Goal: Information Seeking & Learning: Learn about a topic

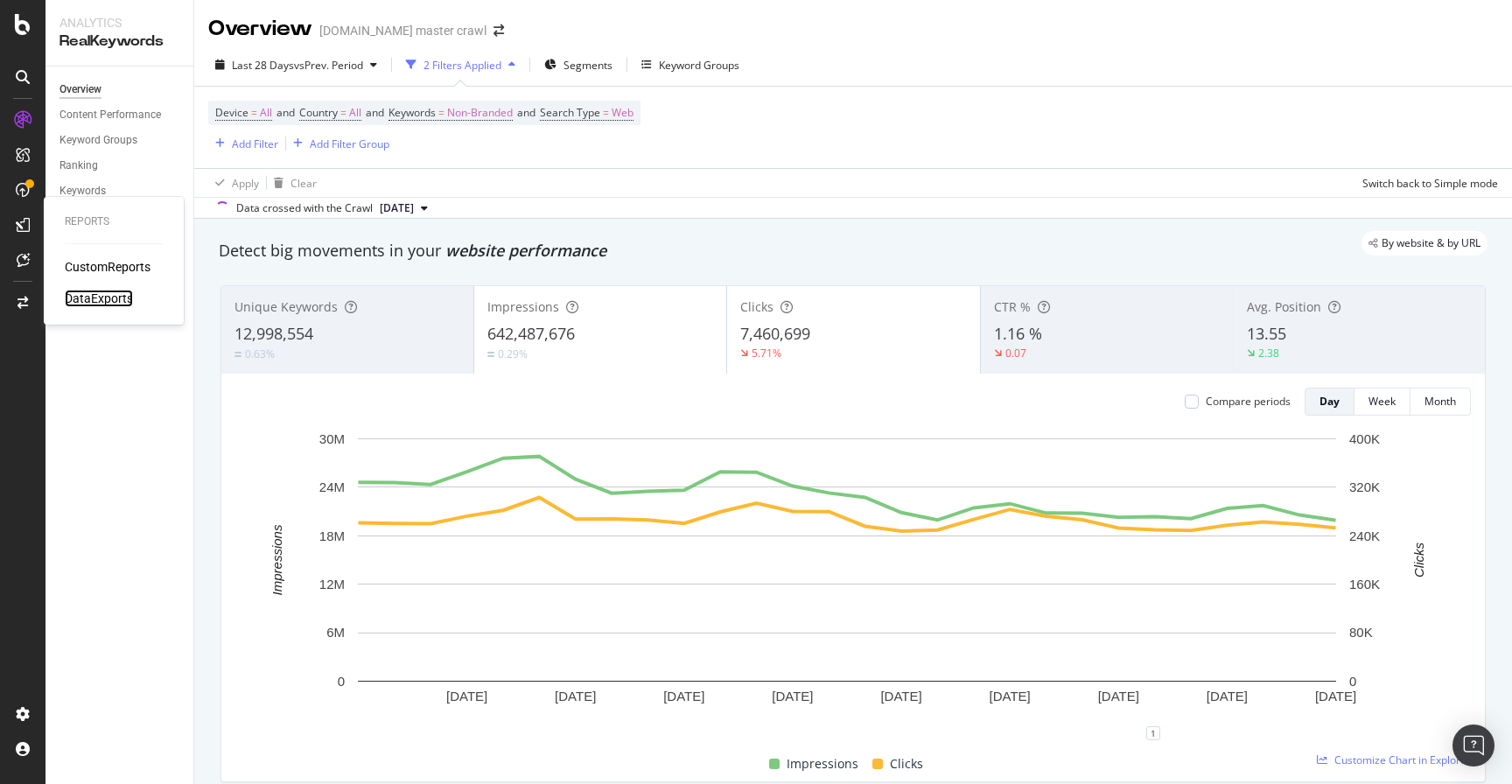
click at [96, 297] on div "DataExports" at bounding box center [99, 298] width 68 height 17
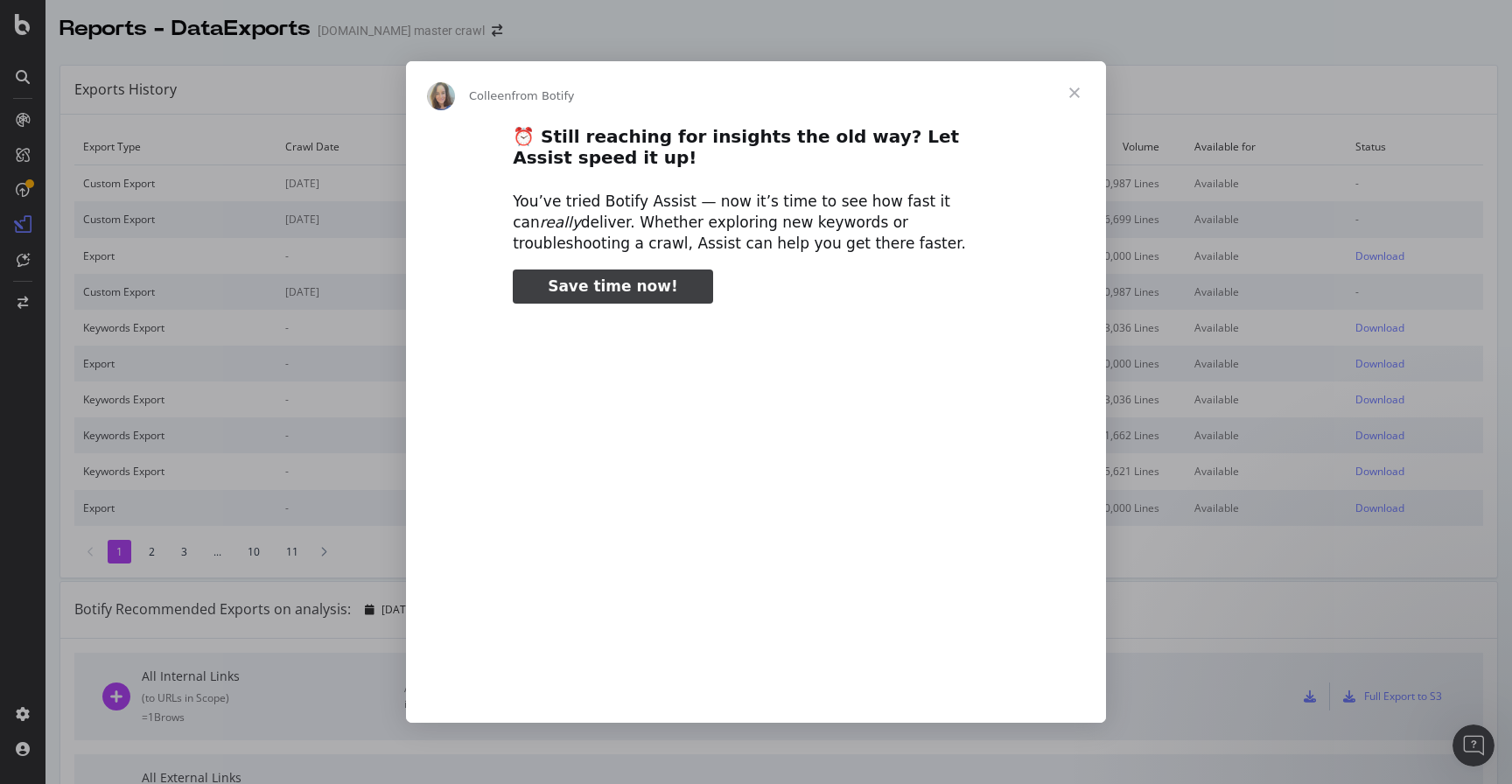
click at [1071, 90] on span "Close" at bounding box center [1074, 93] width 63 height 63
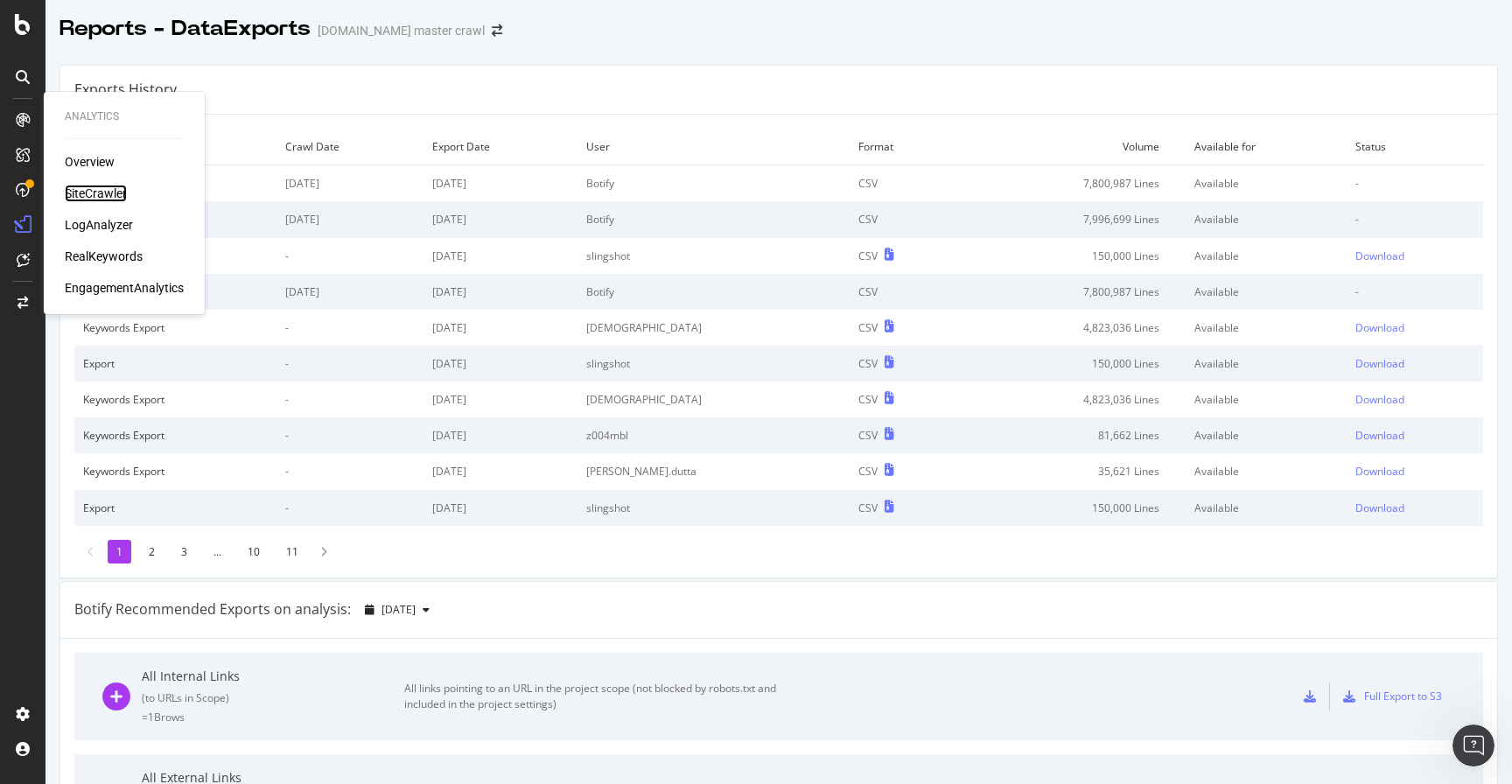
click at [91, 192] on div "SiteCrawler" at bounding box center [96, 193] width 63 height 17
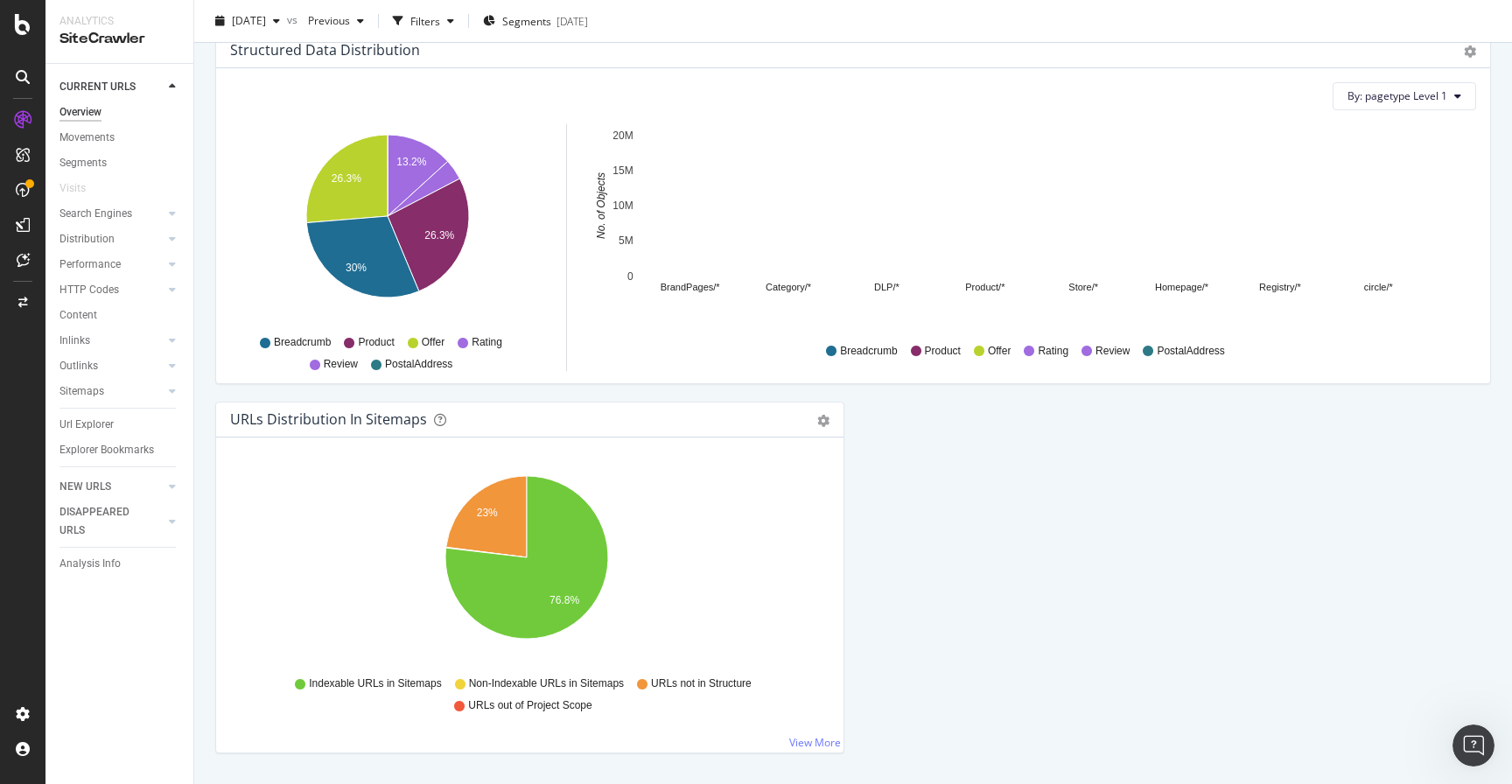
scroll to position [1754, 0]
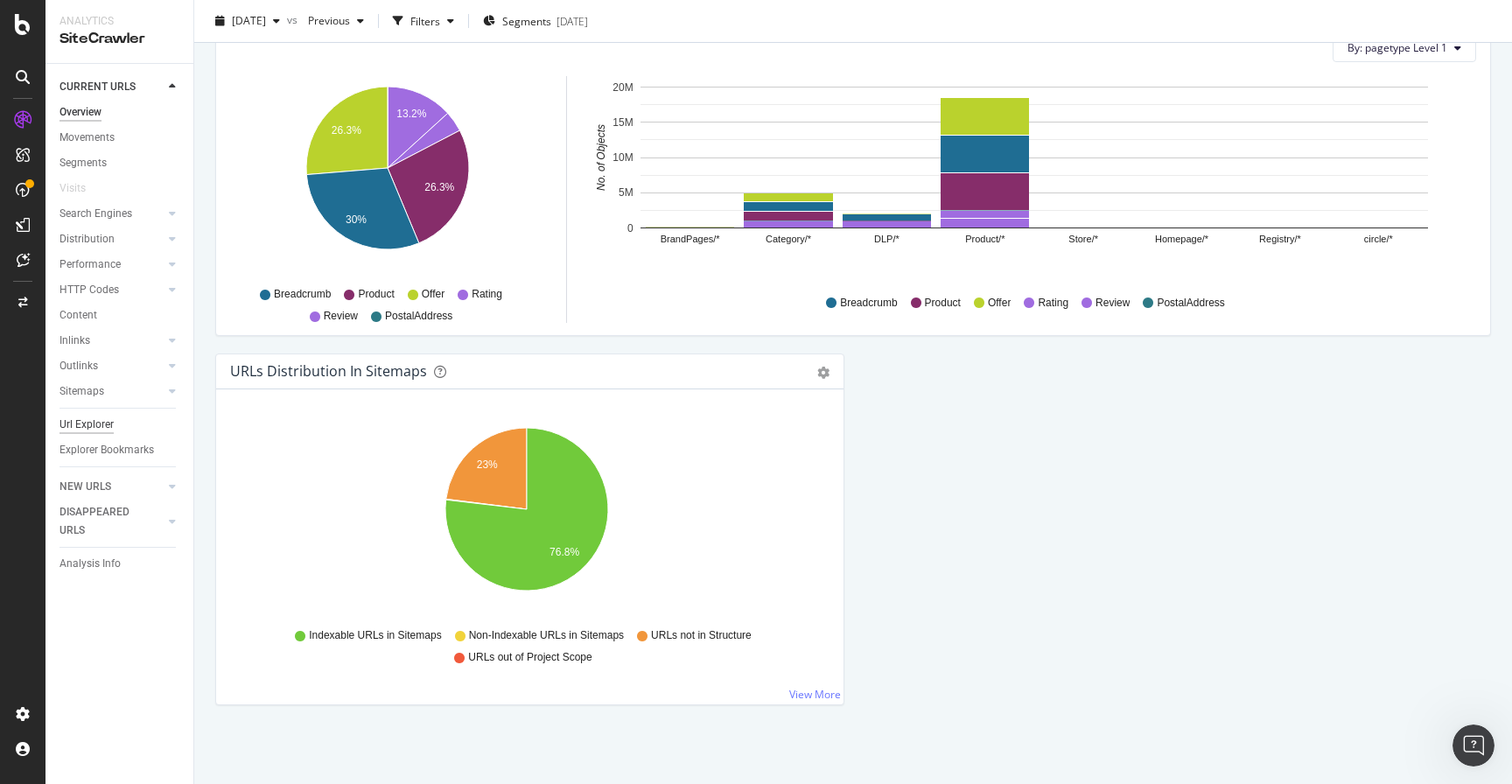
click at [102, 428] on div "Url Explorer" at bounding box center [86, 424] width 54 height 18
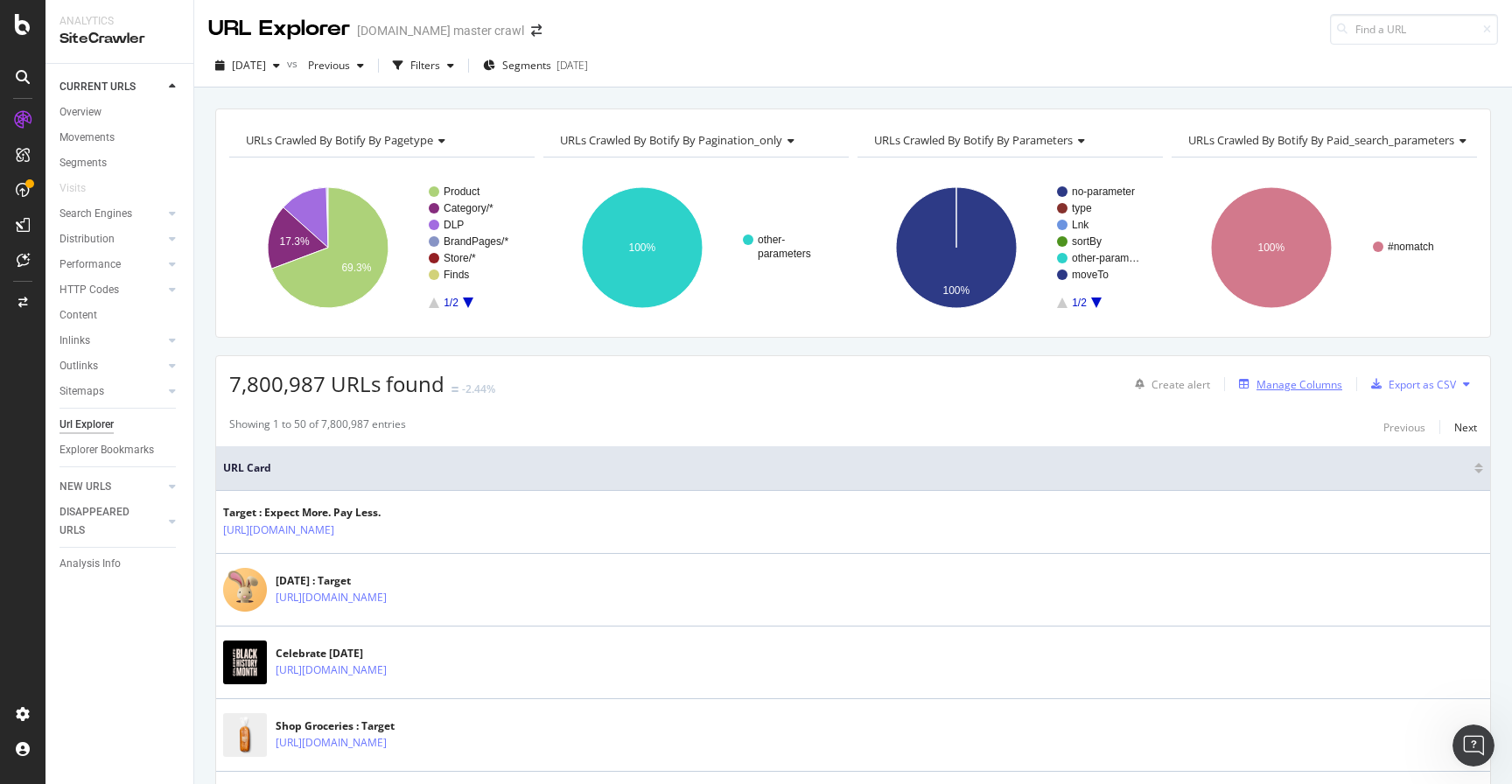
click at [1313, 388] on div "Manage Columns" at bounding box center [1299, 384] width 86 height 15
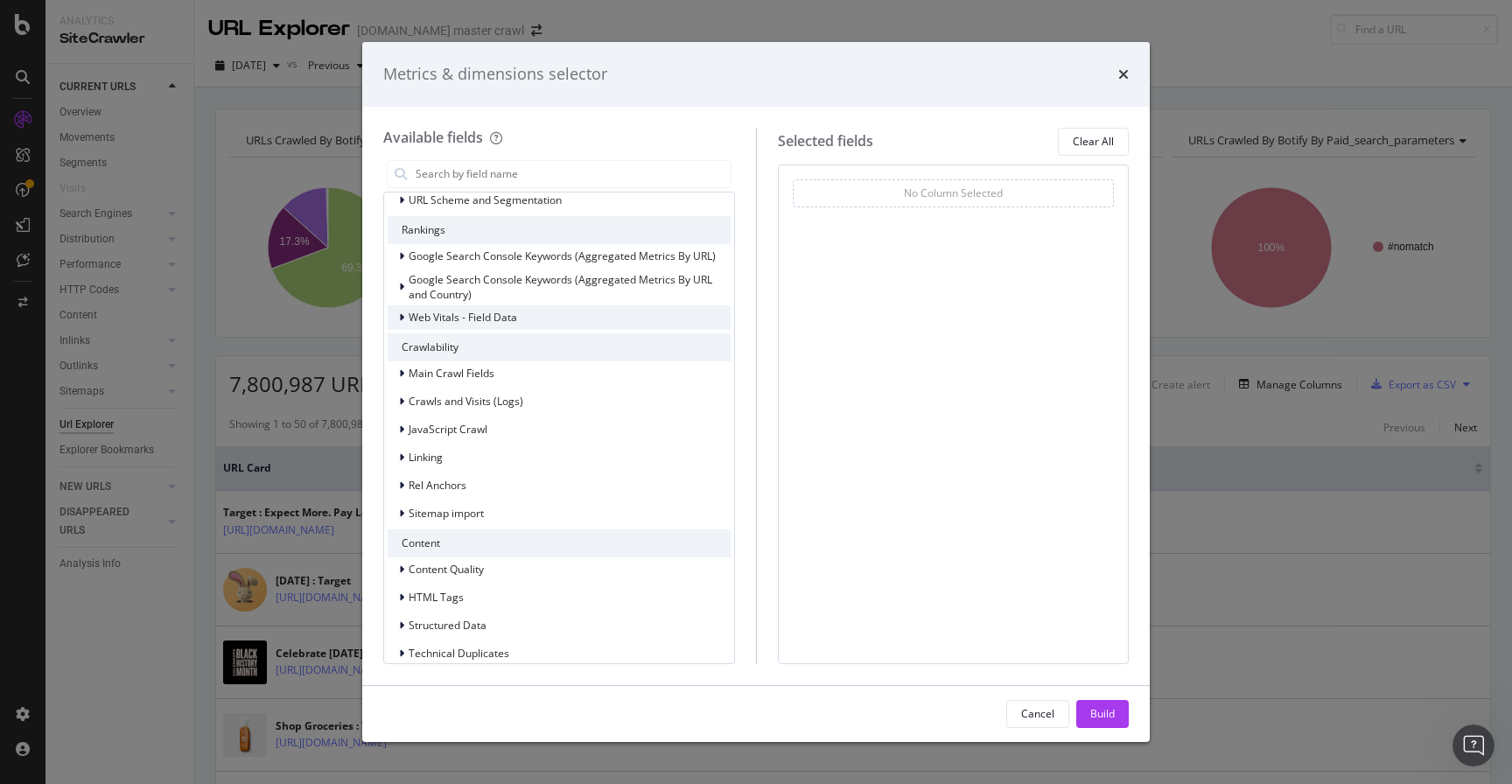
scroll to position [115, 0]
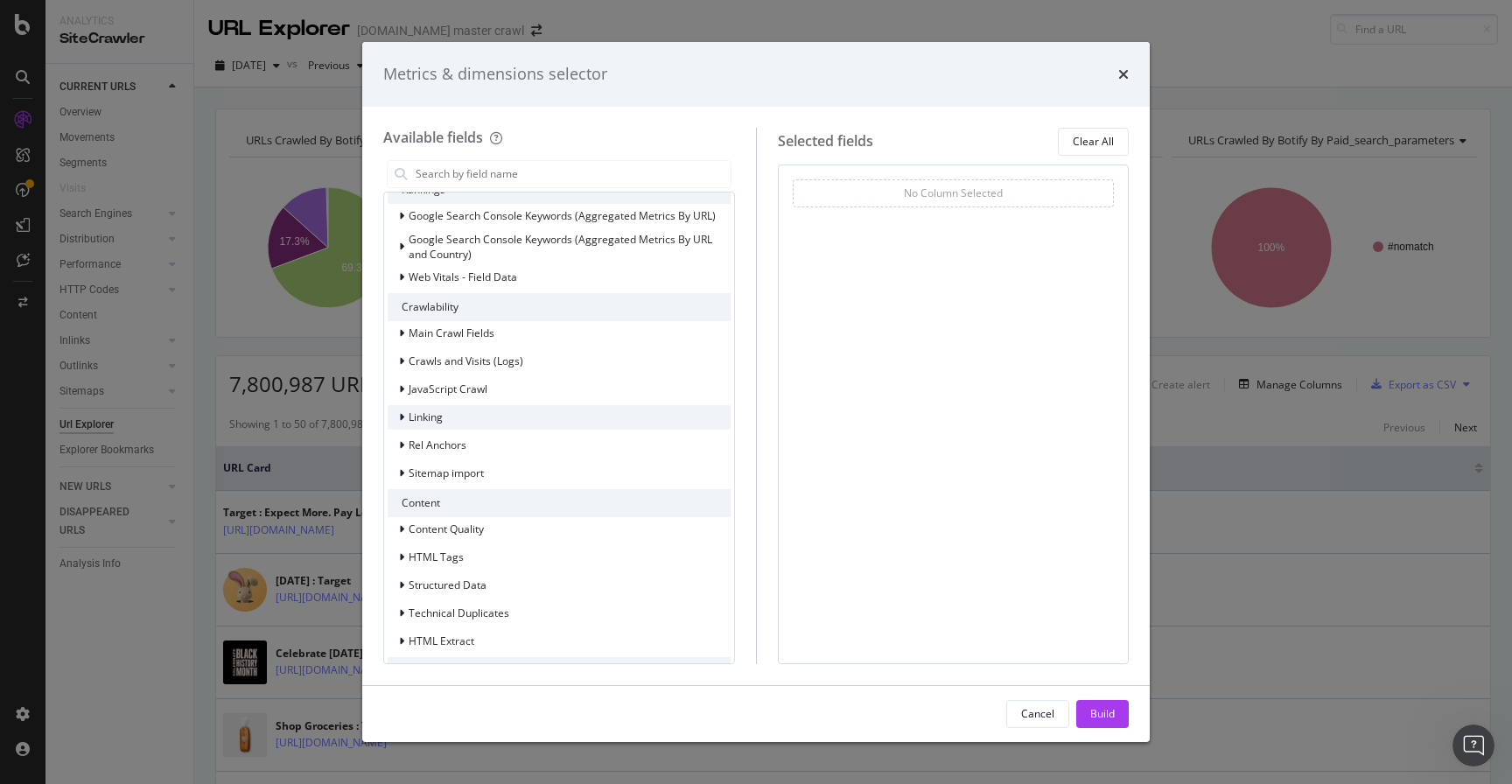
click at [398, 419] on div "modal" at bounding box center [403, 417] width 10 height 17
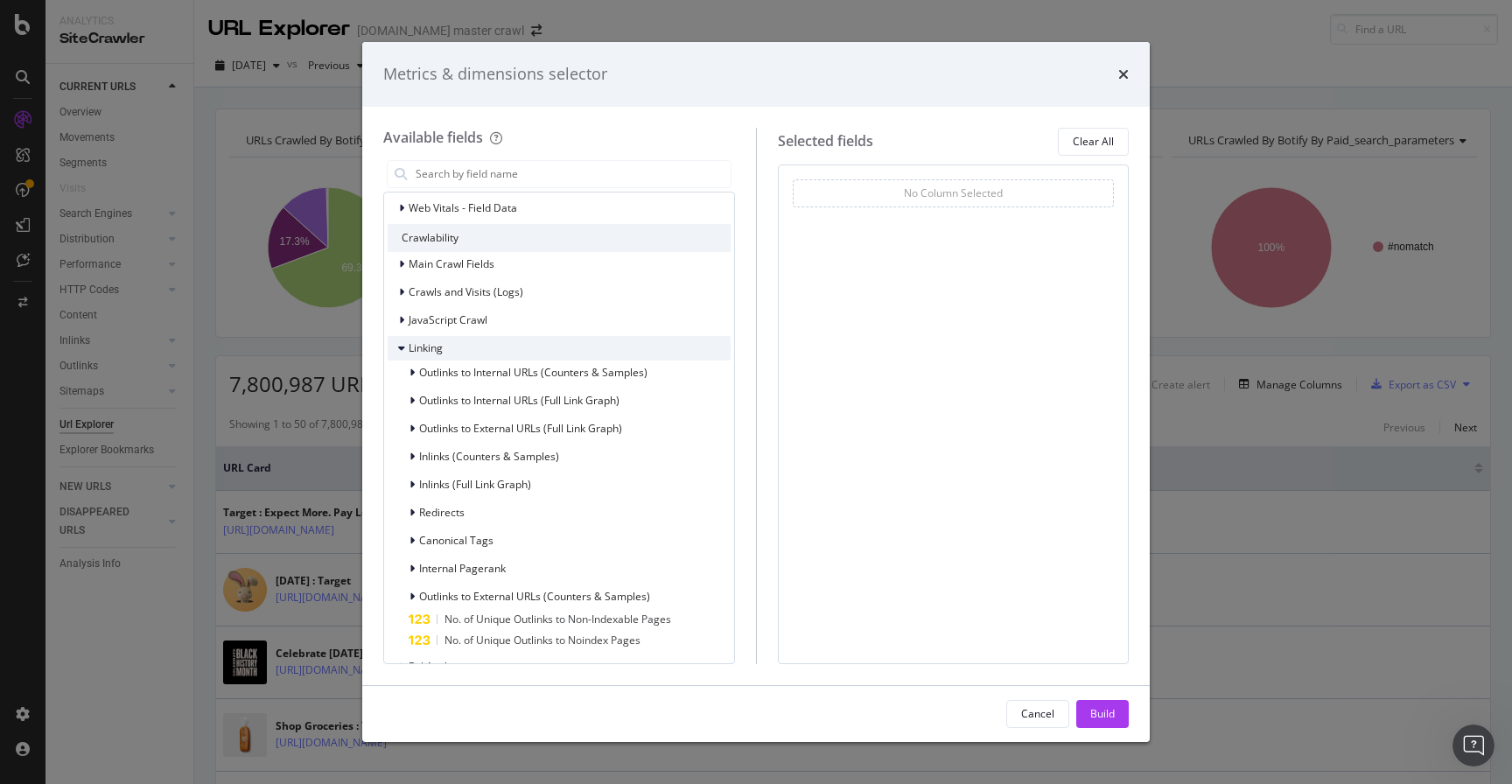
scroll to position [182, 0]
click at [414, 401] on icon "modal" at bounding box center [412, 401] width 6 height 10
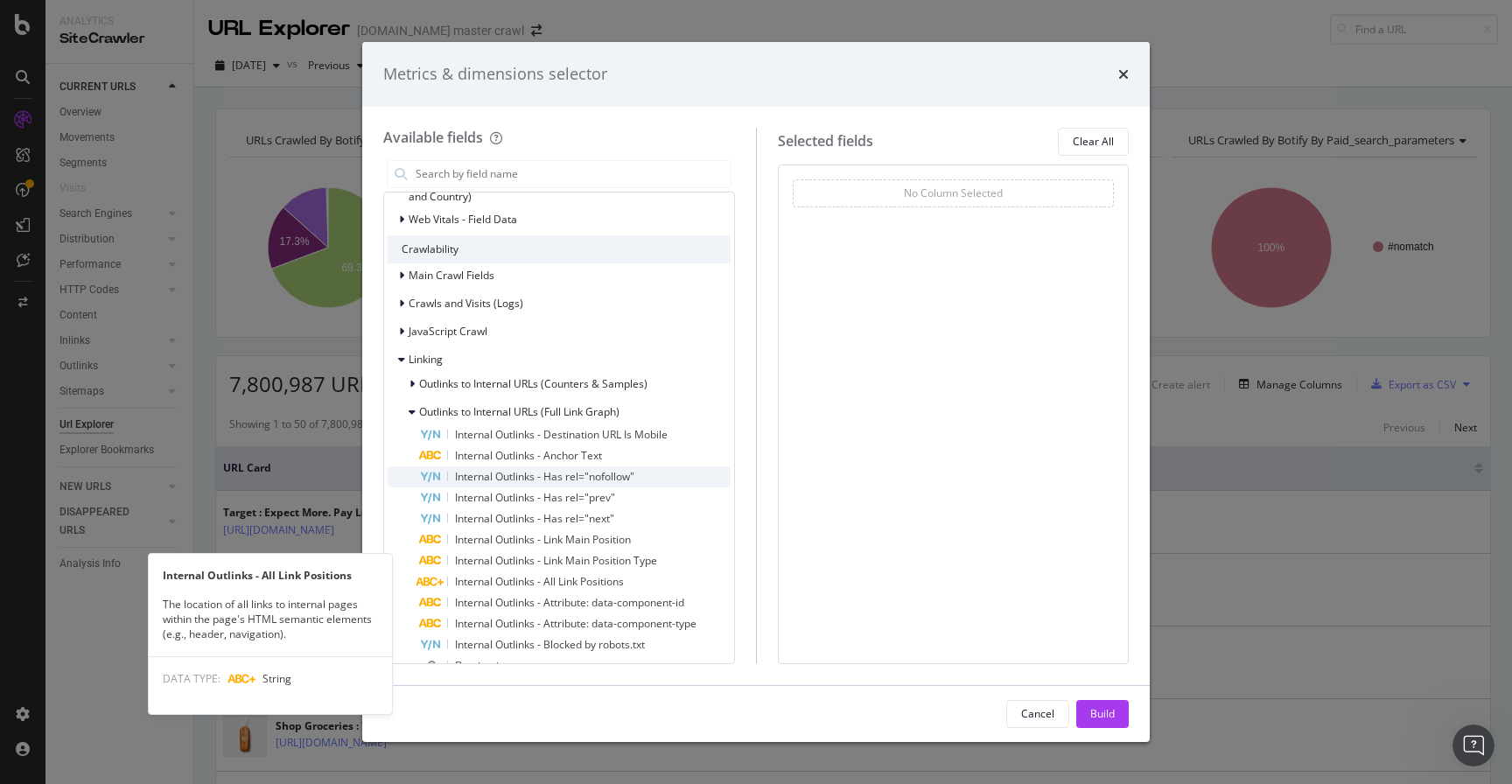
scroll to position [152, 0]
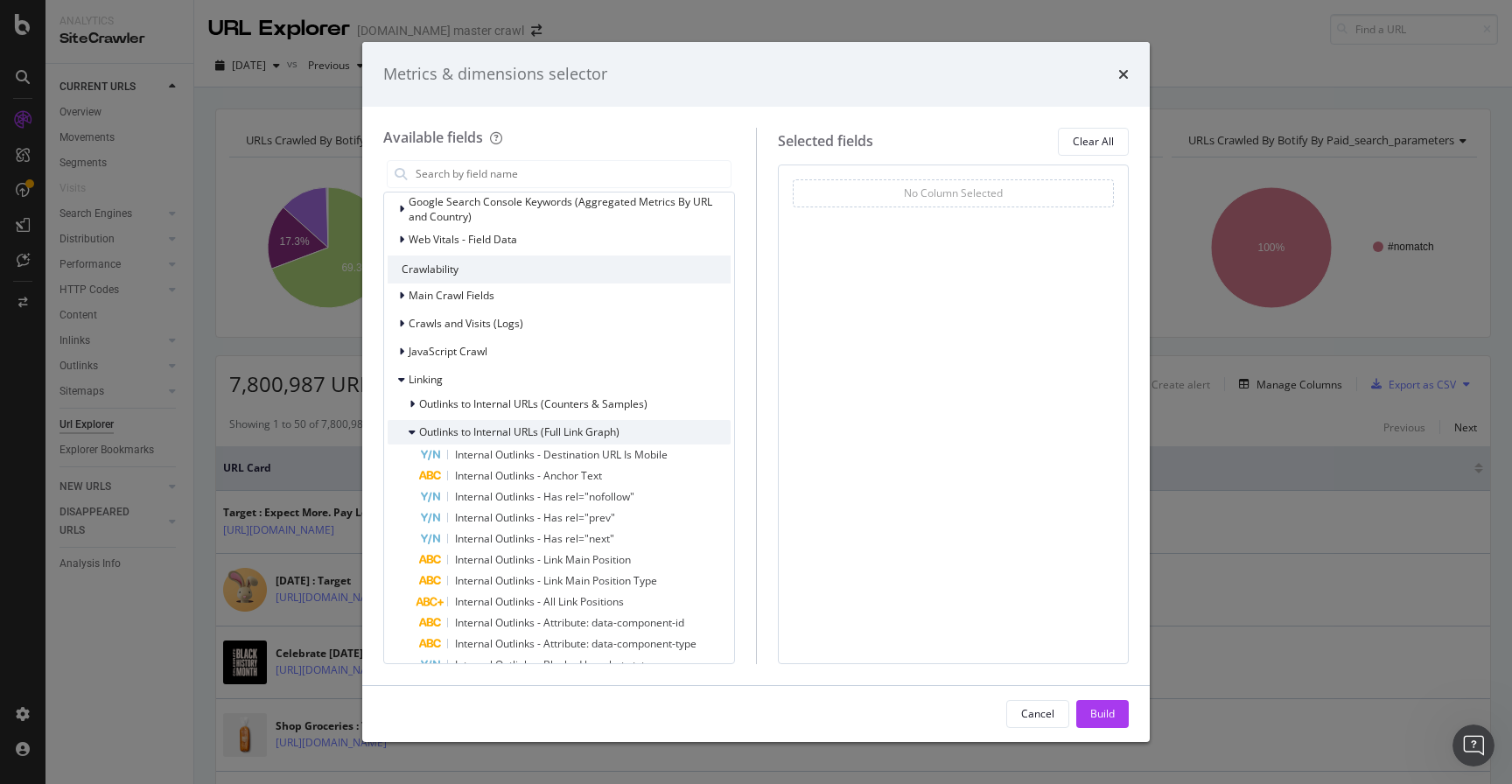
click at [413, 430] on icon "modal" at bounding box center [411, 432] width 7 height 10
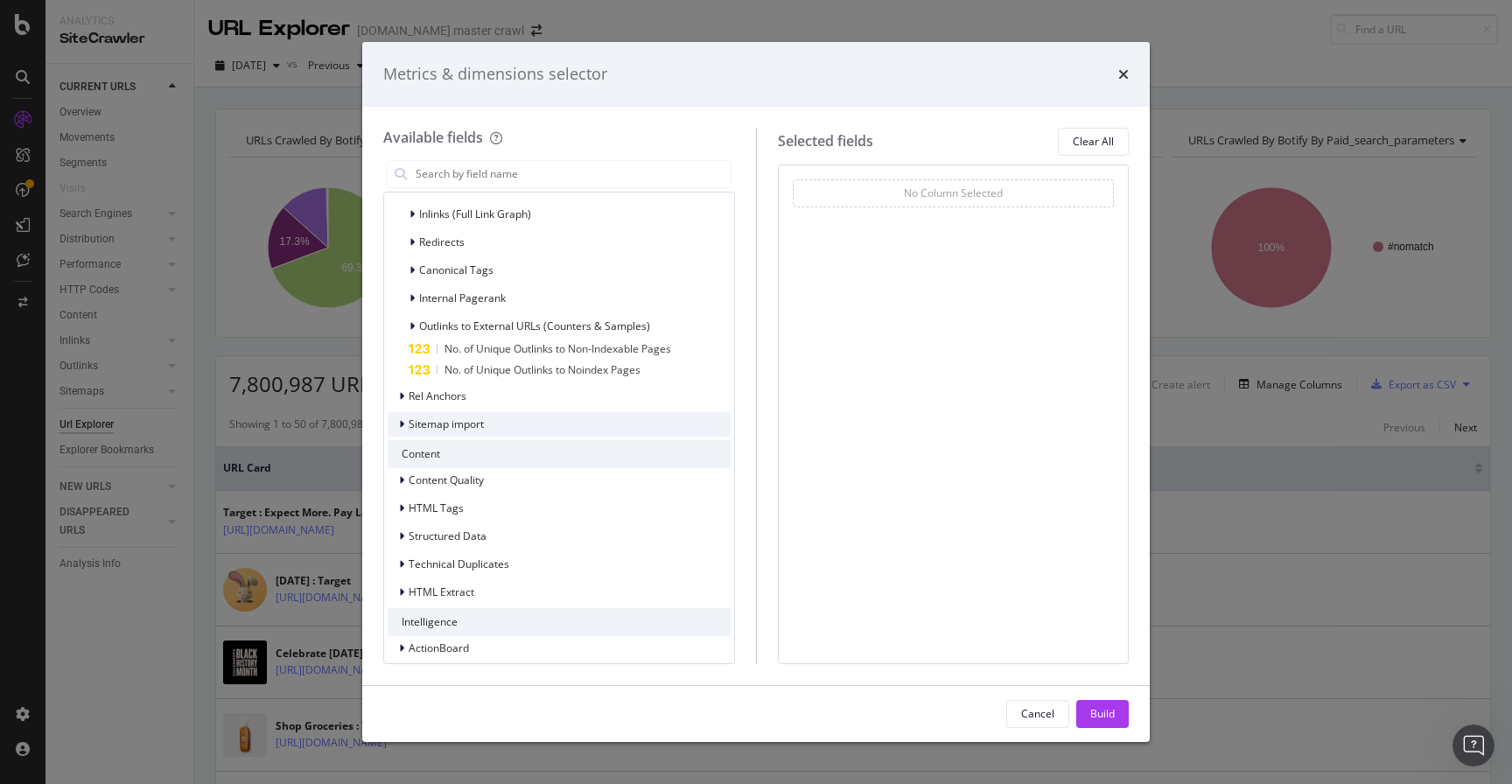
scroll to position [465, 0]
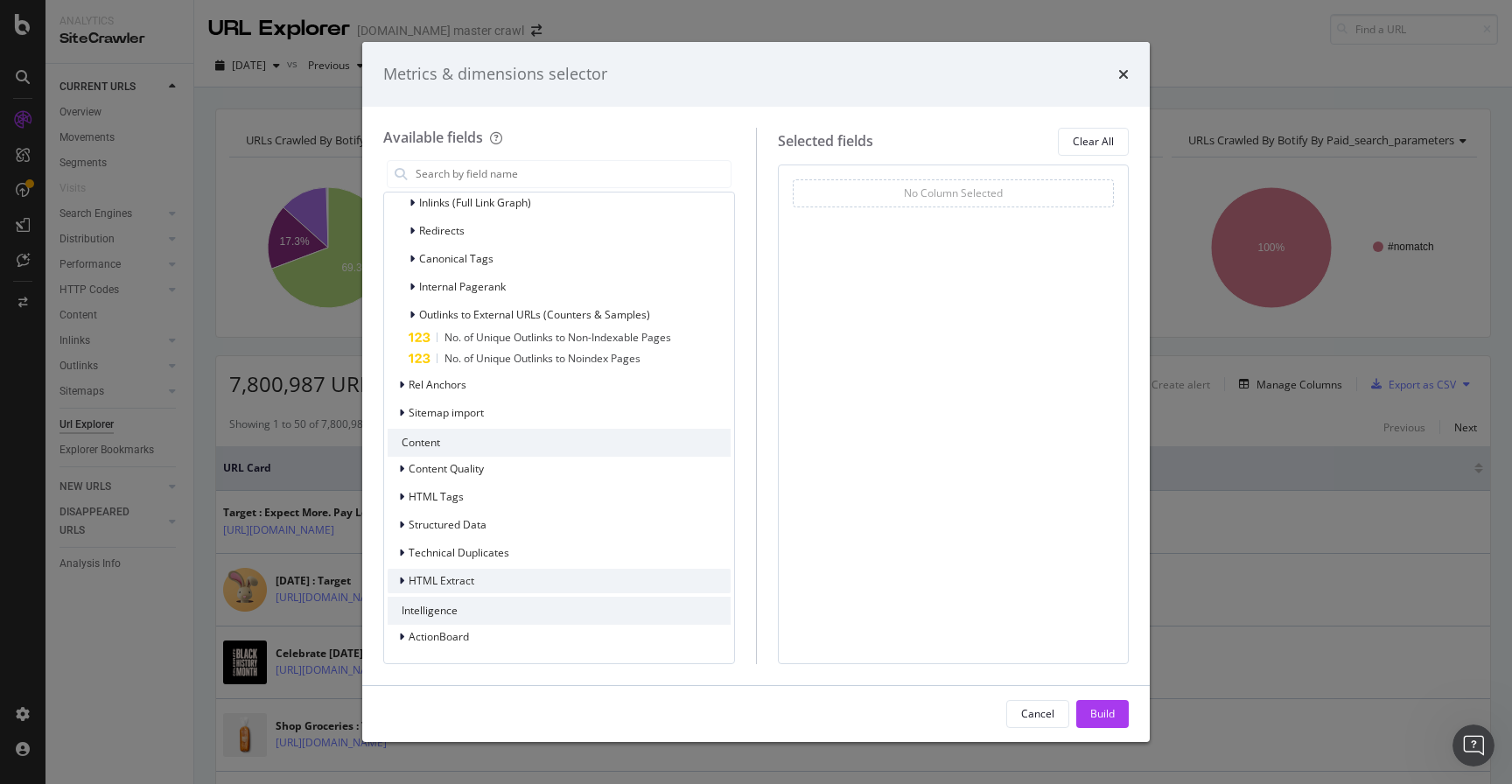
click at [405, 579] on div "modal" at bounding box center [403, 580] width 10 height 17
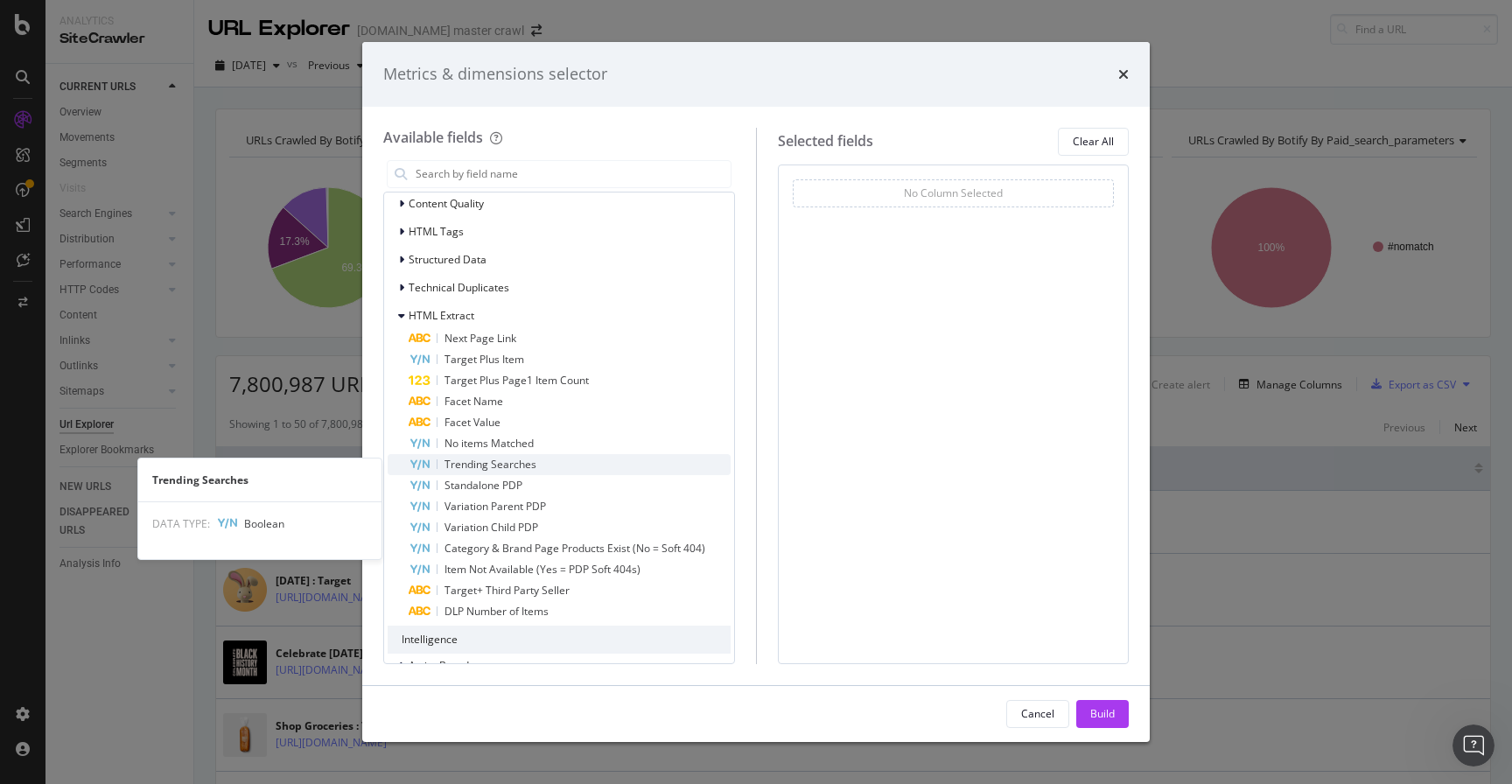
scroll to position [727, 0]
click at [511, 470] on span "Trending Searches" at bounding box center [490, 468] width 92 height 15
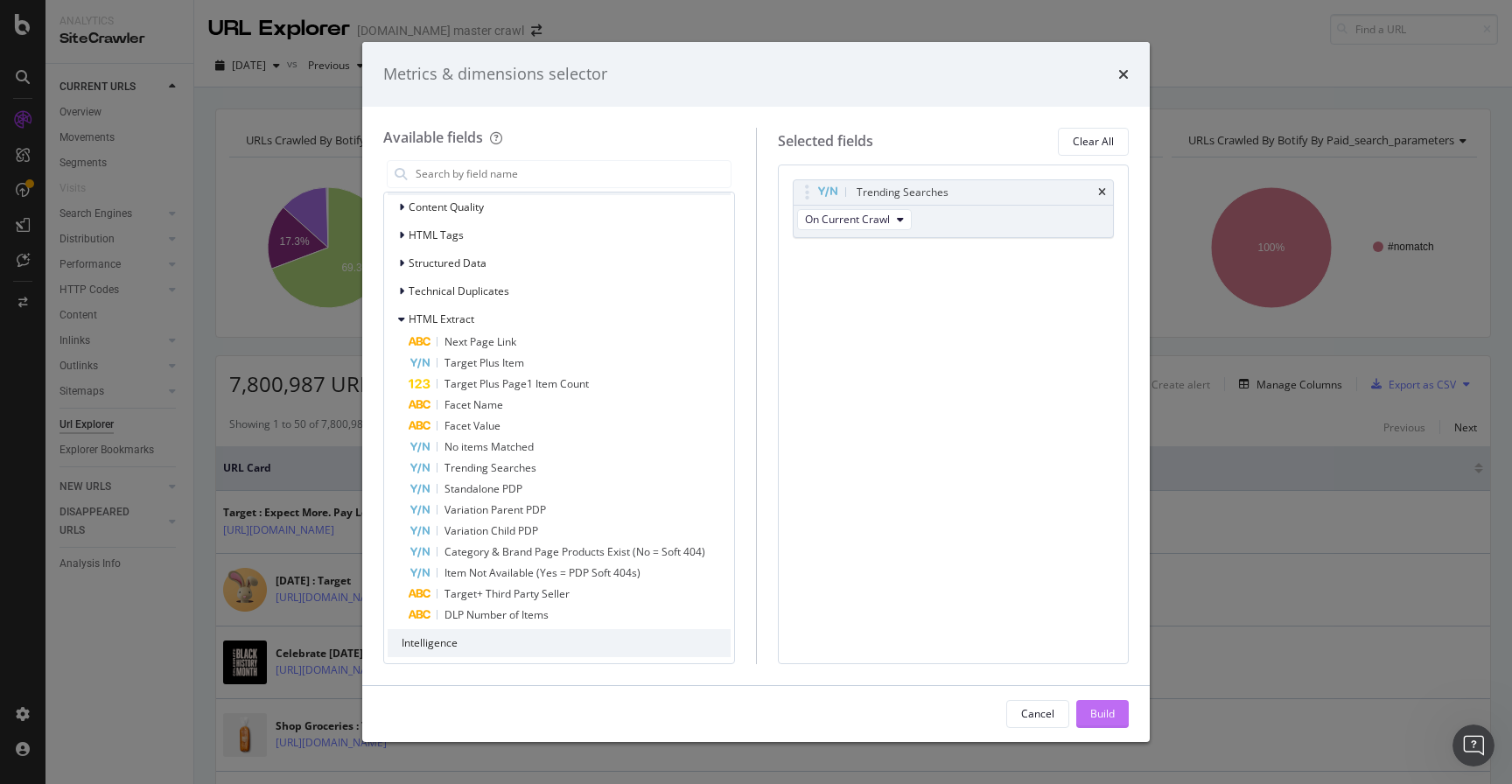
click at [1107, 716] on div "Build" at bounding box center [1103, 713] width 25 height 15
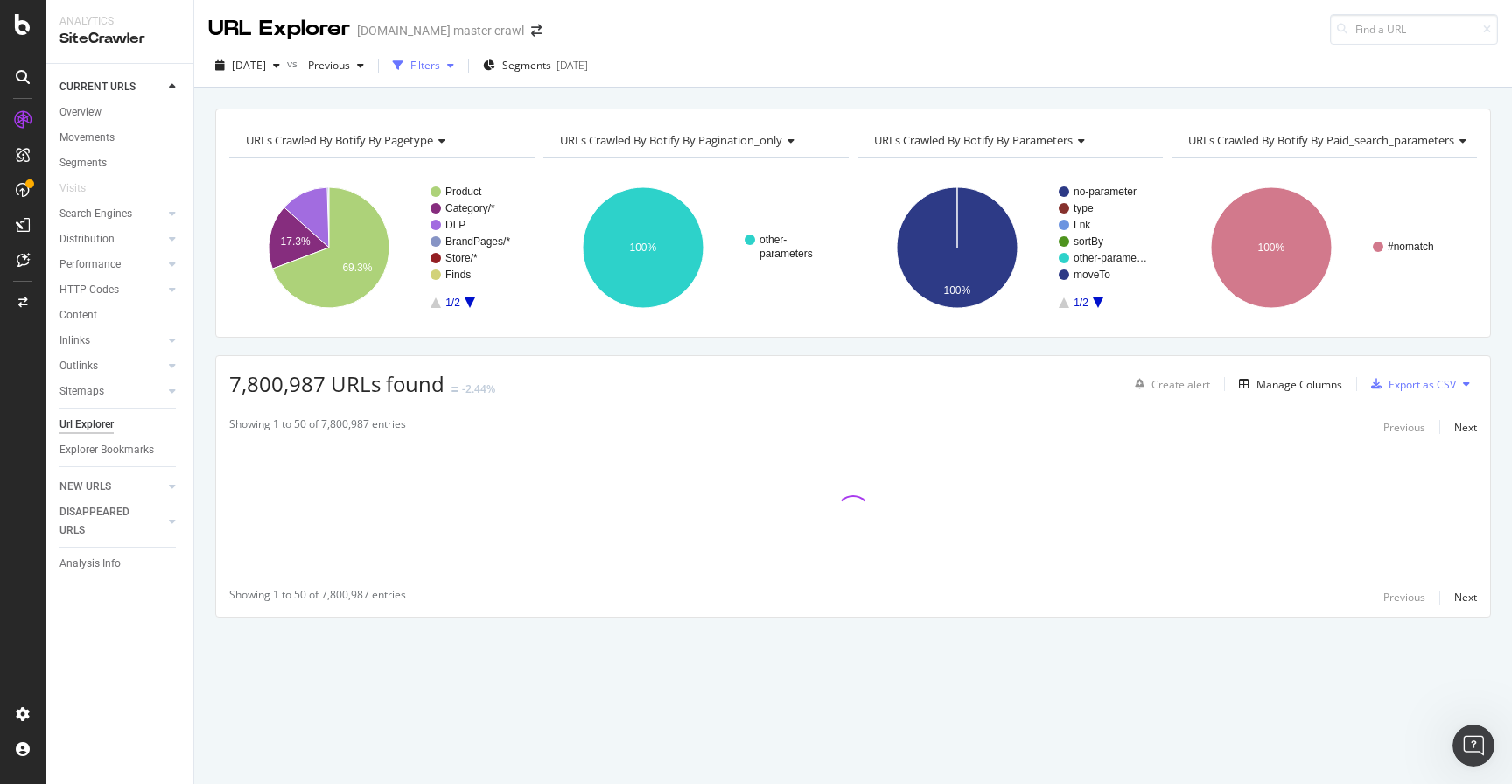
click at [454, 68] on icon "button" at bounding box center [450, 65] width 7 height 10
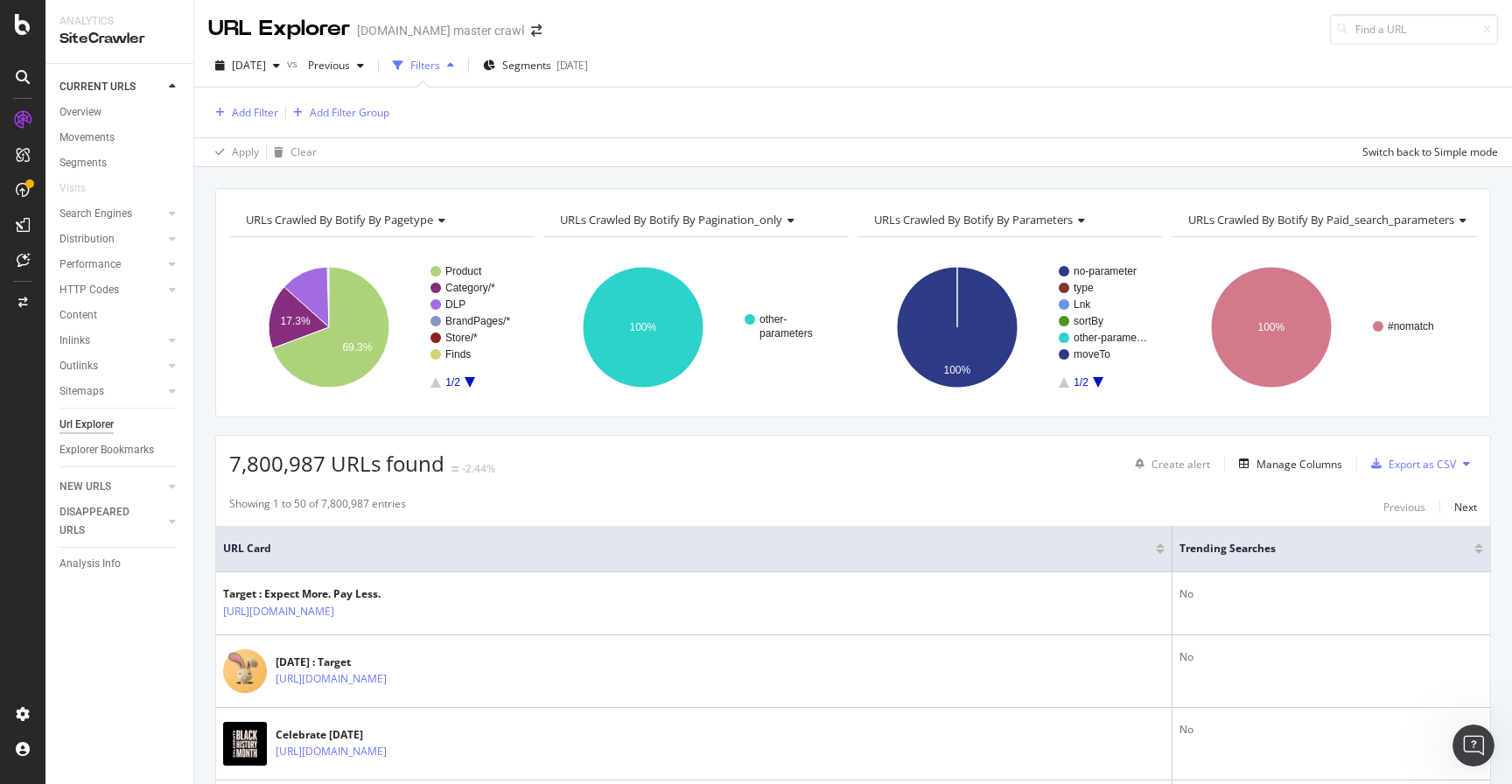
click at [454, 64] on icon "button" at bounding box center [450, 65] width 7 height 10
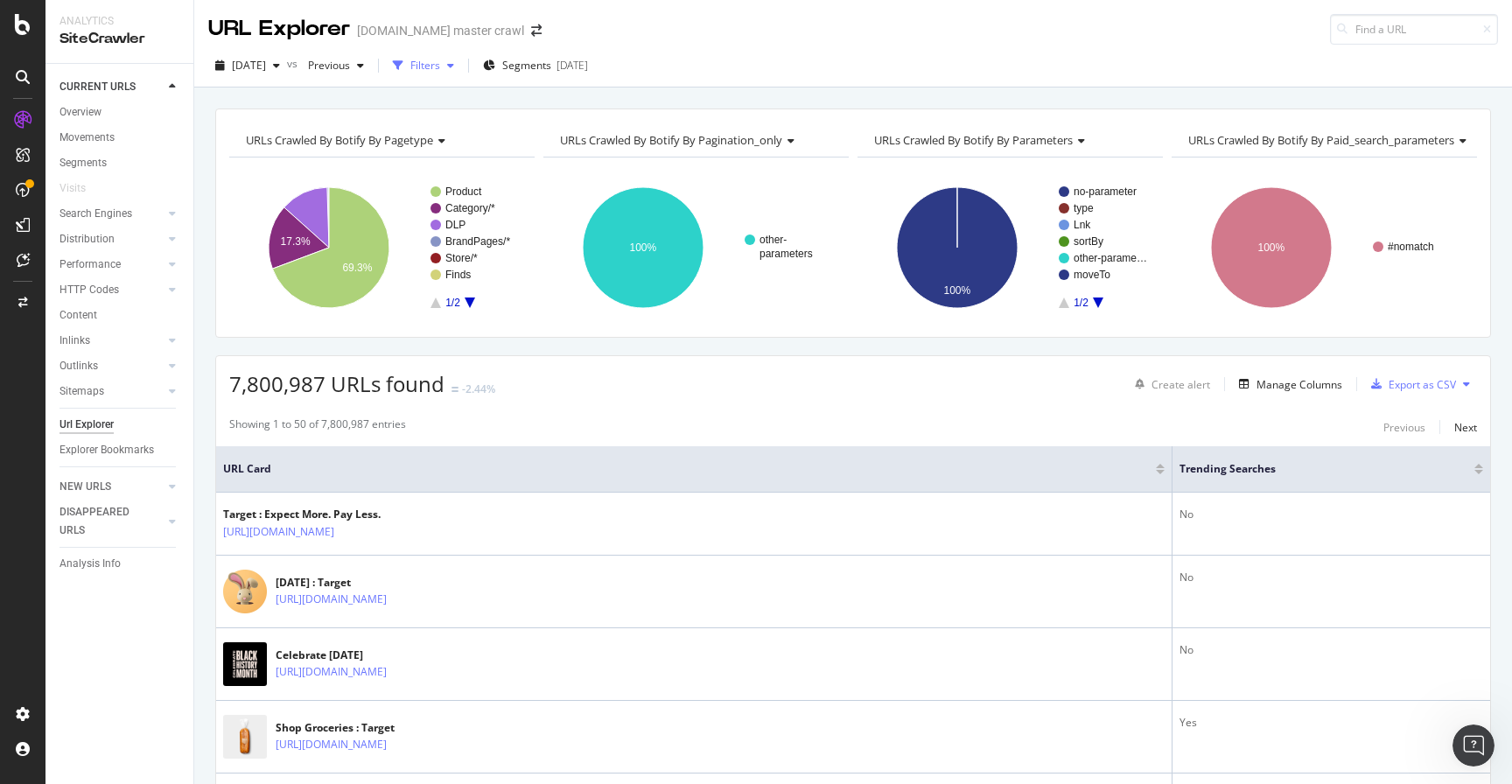
click at [454, 64] on icon "button" at bounding box center [450, 65] width 7 height 10
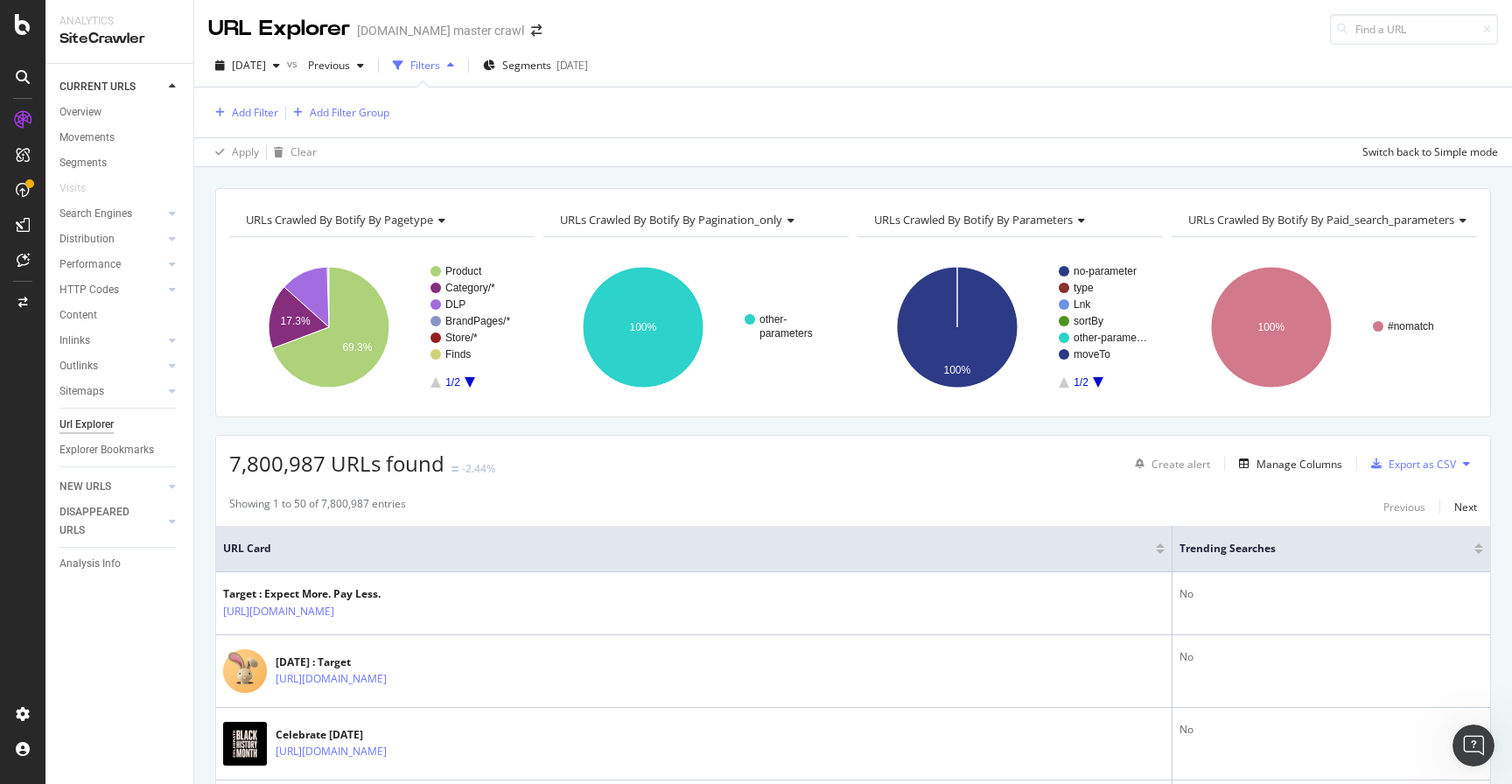
click at [454, 64] on icon "button" at bounding box center [450, 65] width 7 height 10
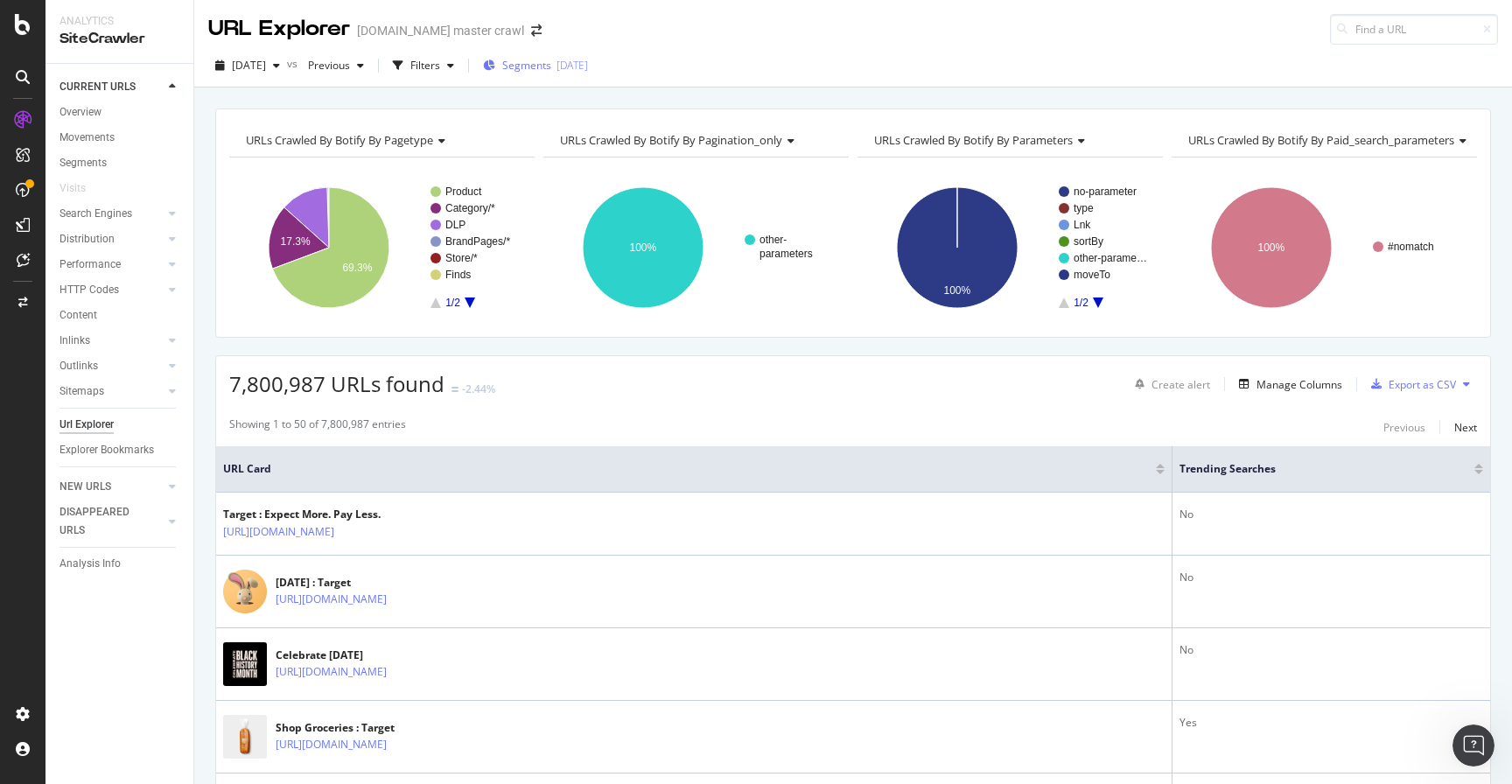
click at [542, 66] on span "Segments" at bounding box center [527, 65] width 49 height 15
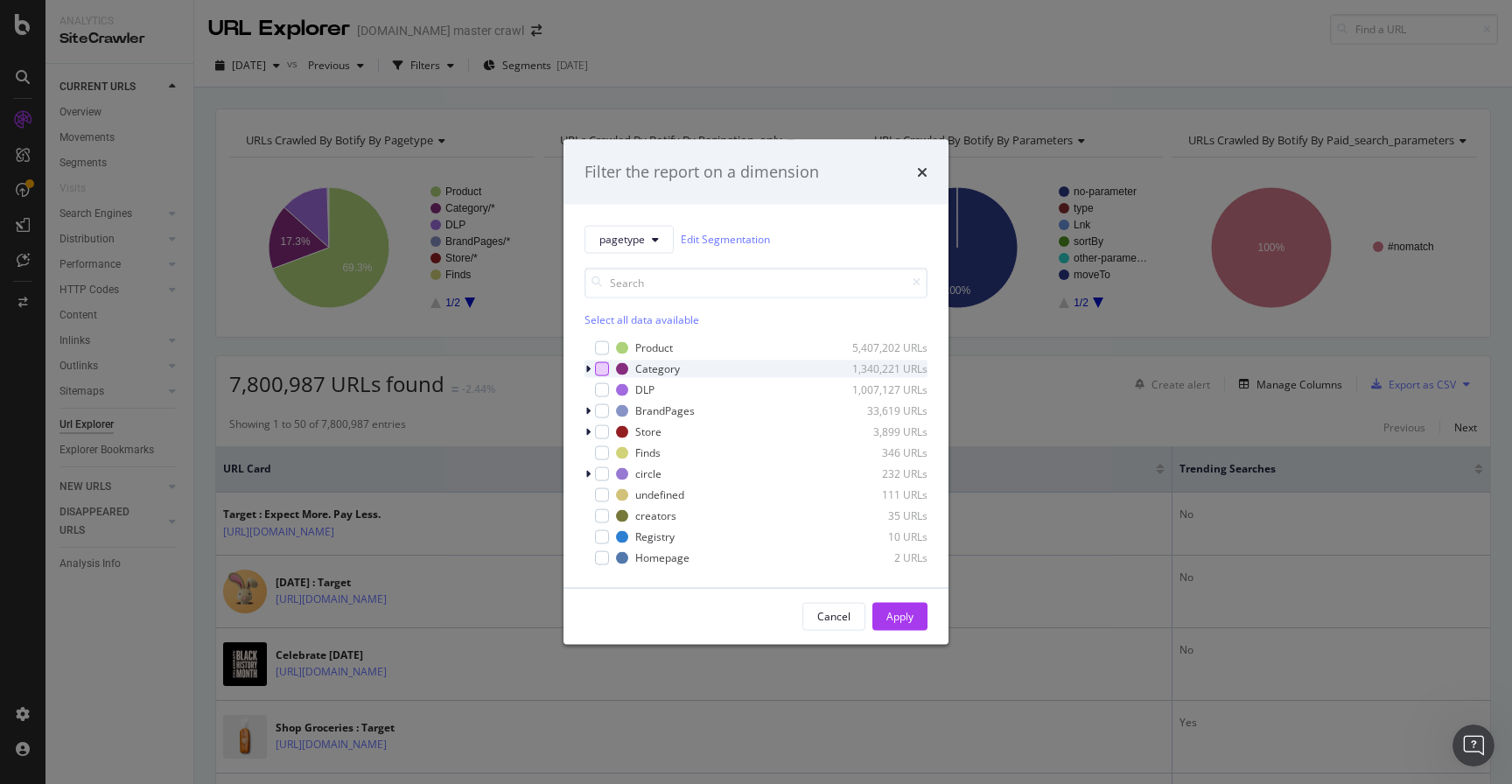
click at [602, 372] on div "modal" at bounding box center [602, 367] width 14 height 14
click at [585, 367] on icon "modal" at bounding box center [588, 367] width 6 height 10
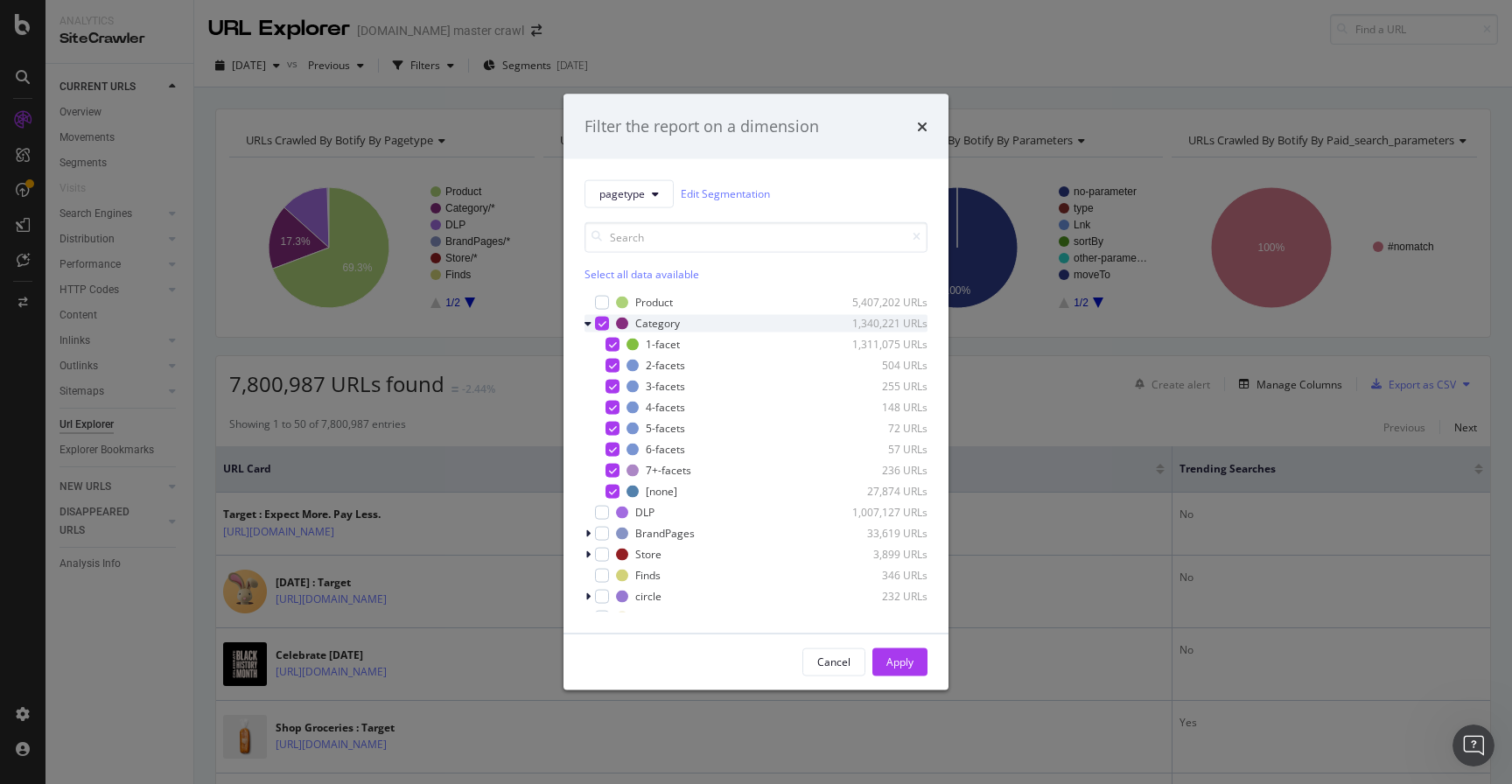
click at [590, 326] on icon "modal" at bounding box center [587, 322] width 7 height 10
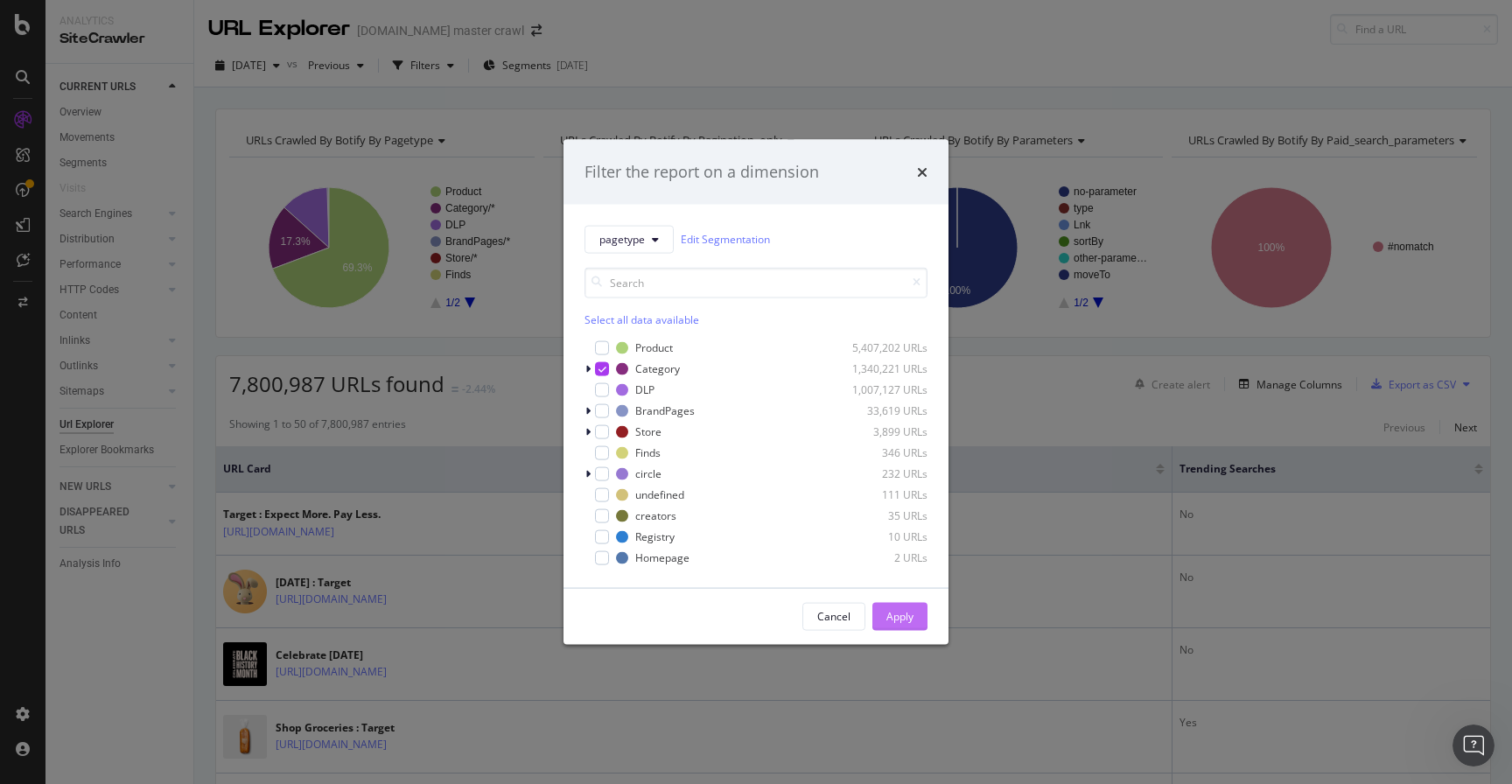
click at [889, 616] on div "Apply" at bounding box center [900, 616] width 27 height 15
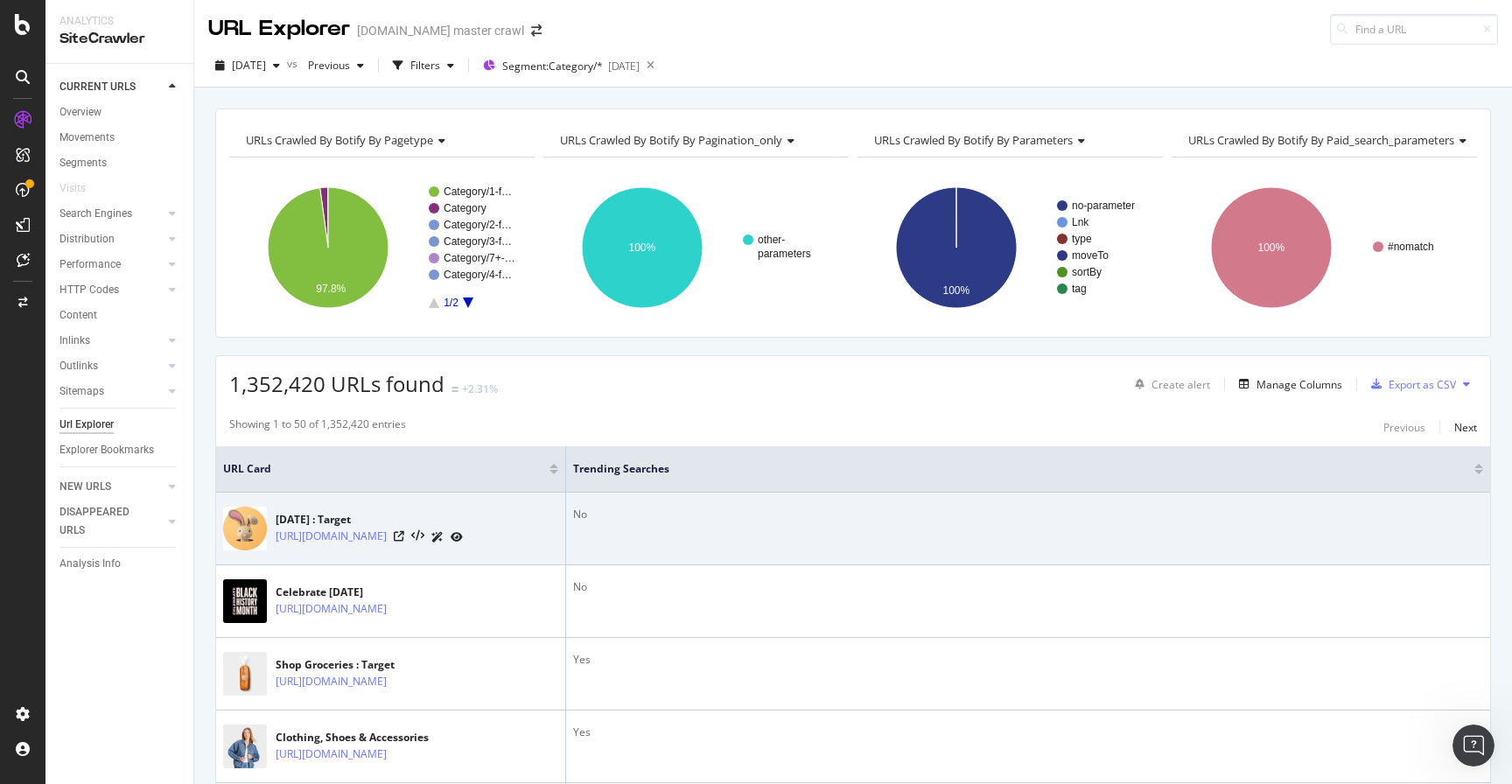
click at [645, 522] on td "No" at bounding box center [1028, 528] width 924 height 73
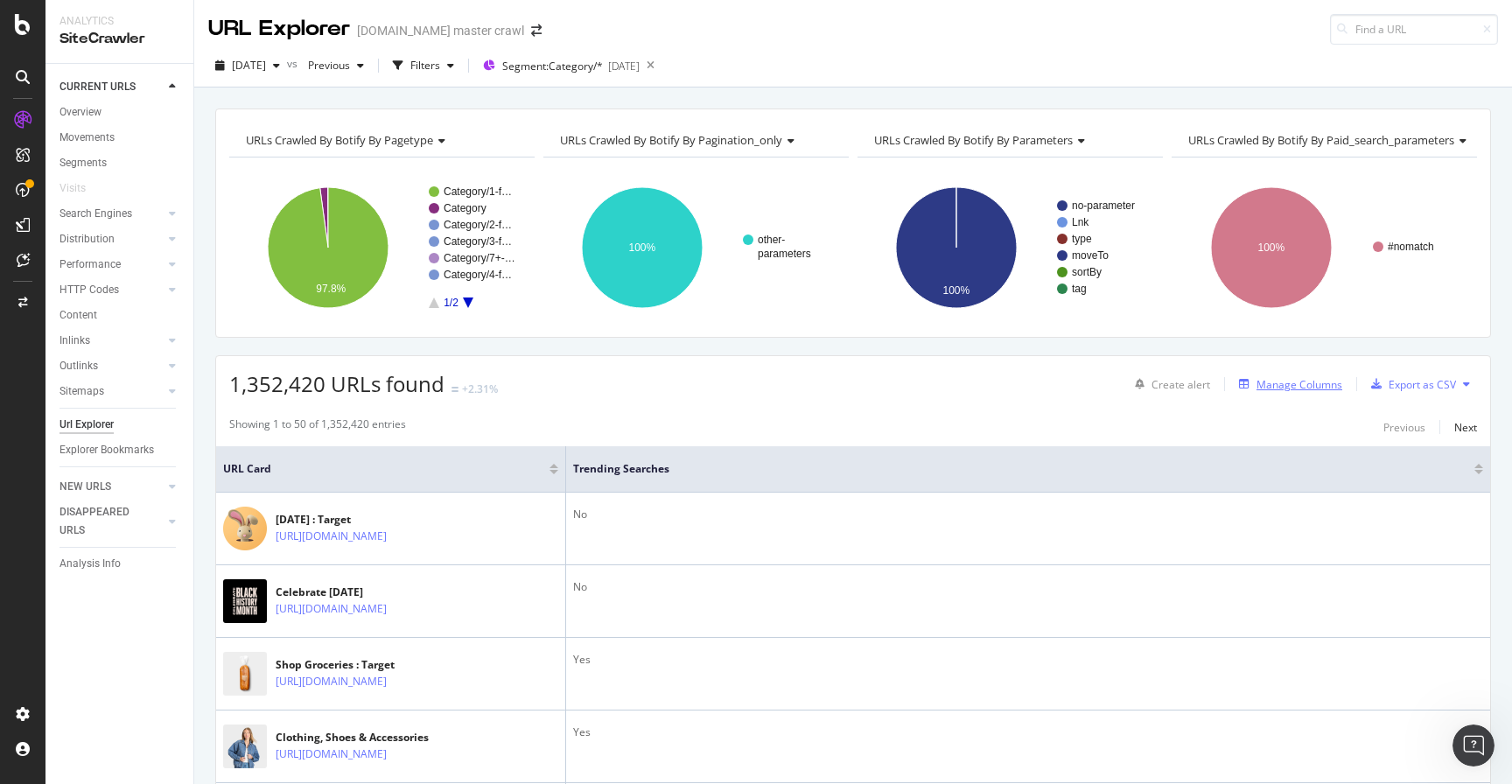
click at [1273, 389] on div "Manage Columns" at bounding box center [1299, 384] width 86 height 15
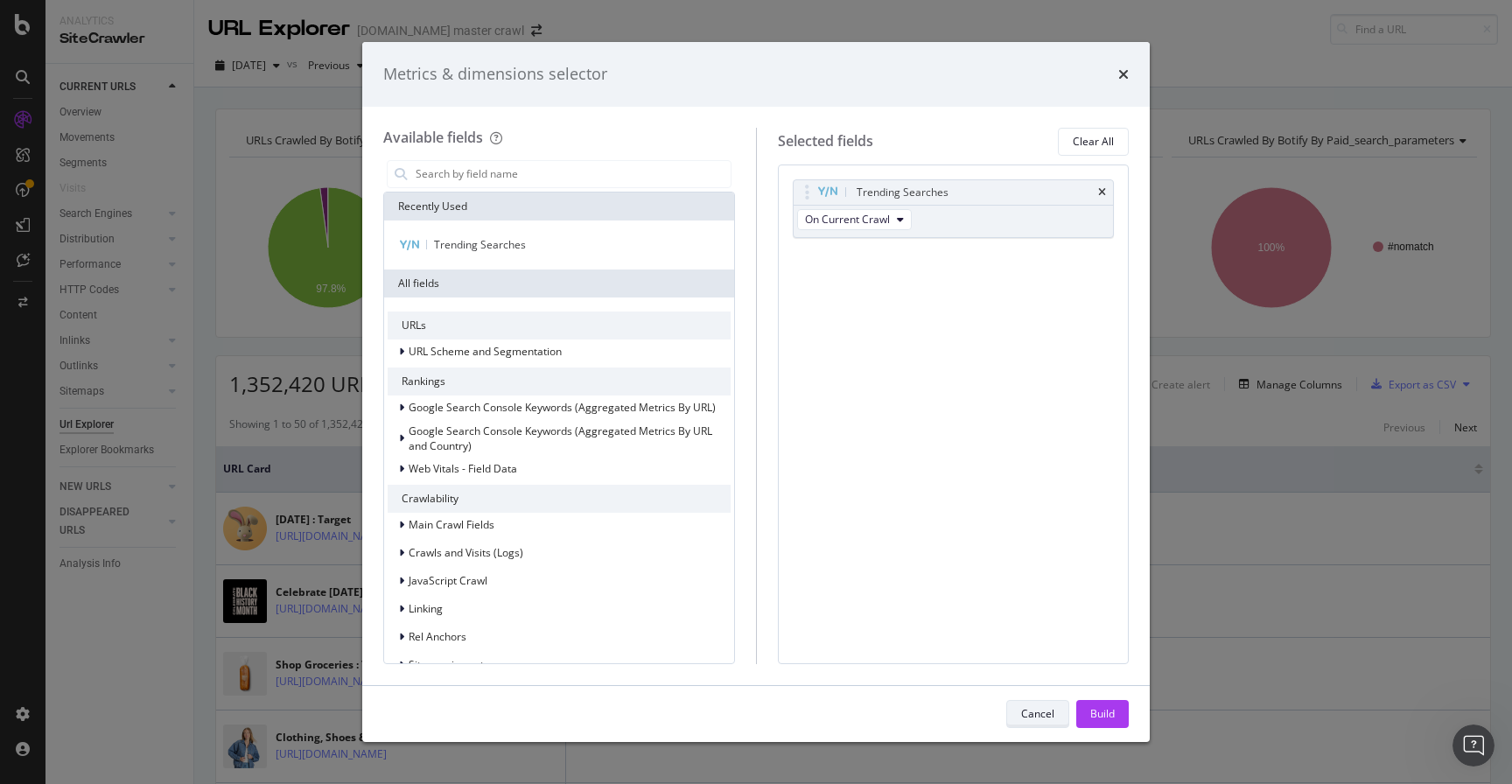
click at [1024, 711] on div "Cancel" at bounding box center [1037, 713] width 33 height 15
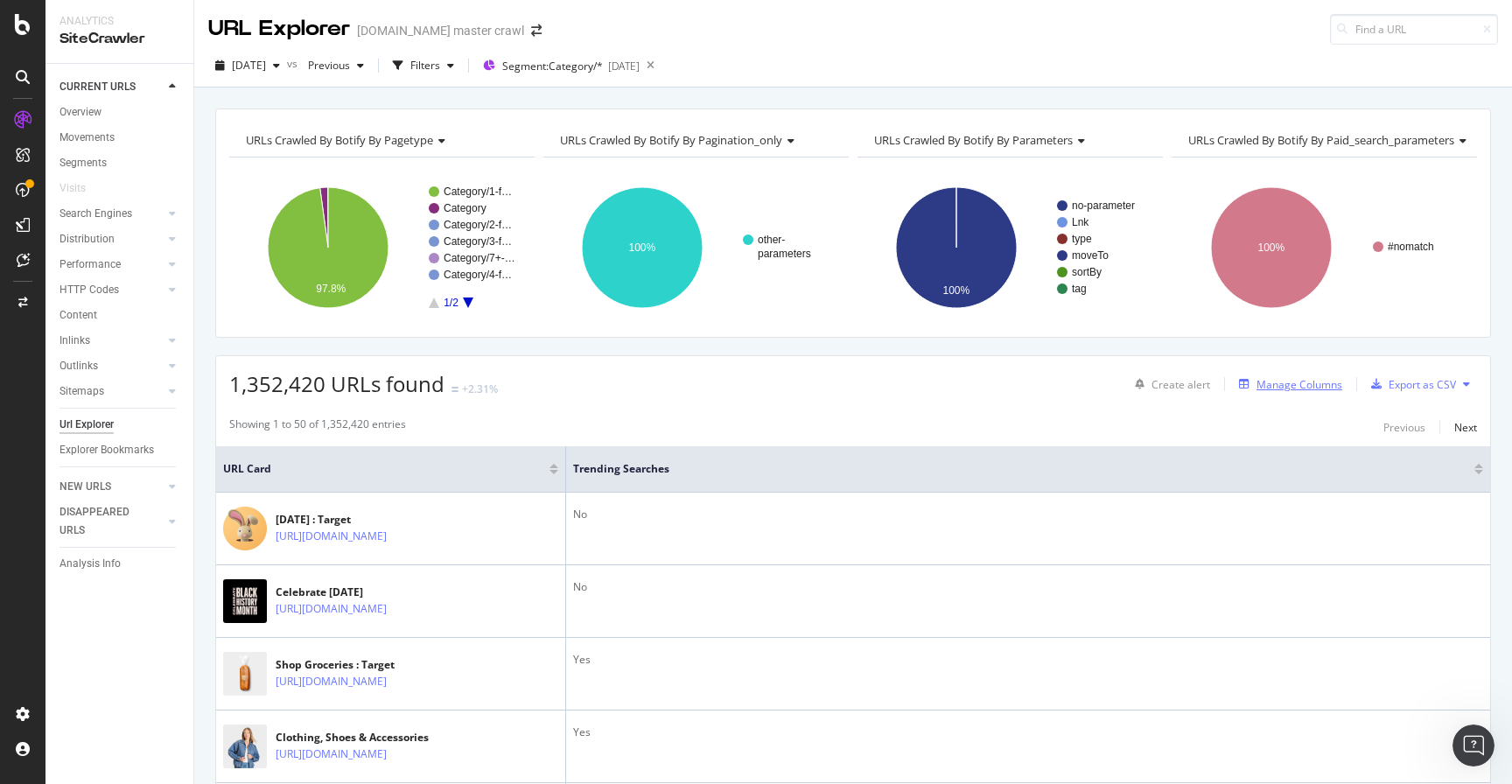
click at [1262, 386] on div "Manage Columns" at bounding box center [1299, 384] width 86 height 15
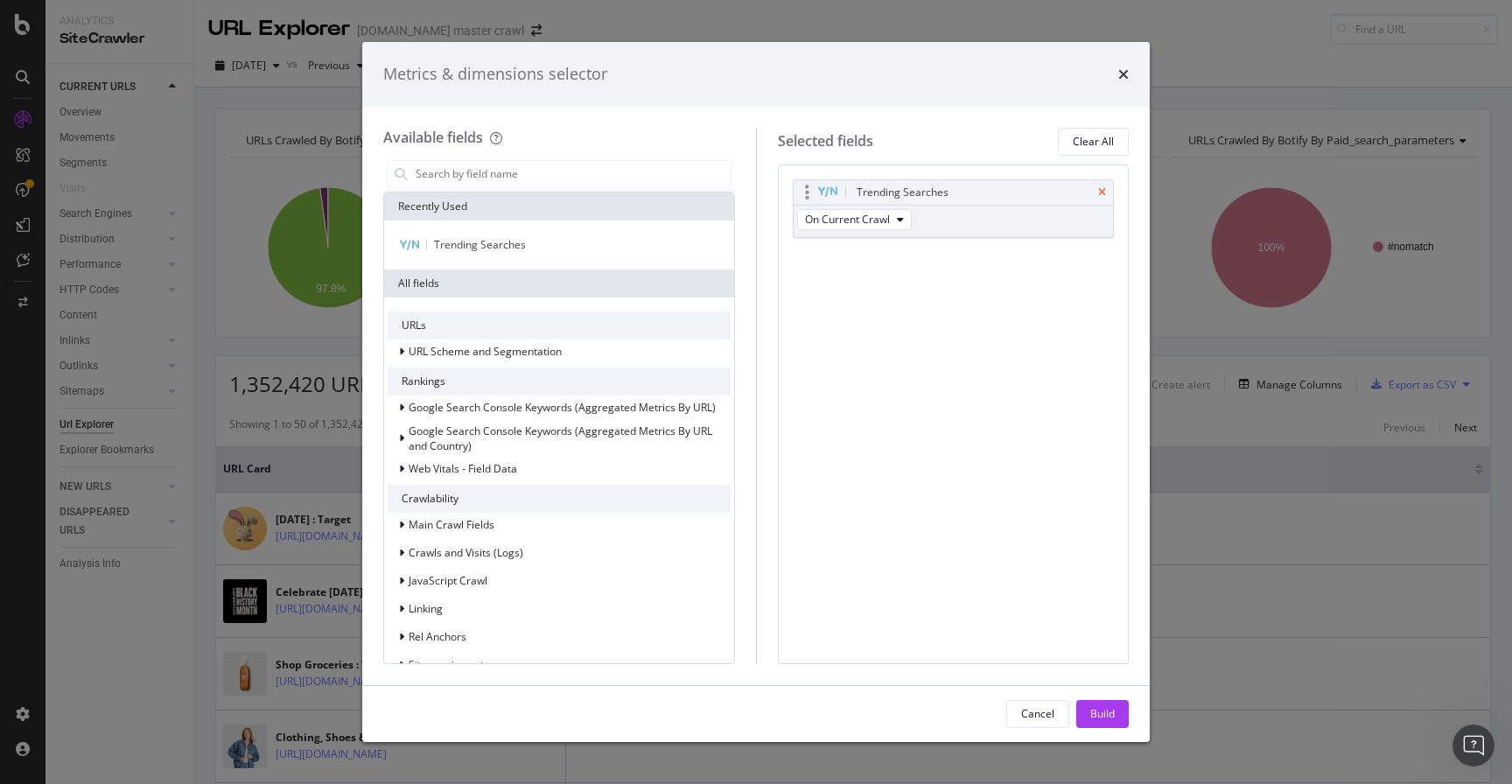
click at [1104, 188] on icon "times" at bounding box center [1102, 192] width 8 height 10
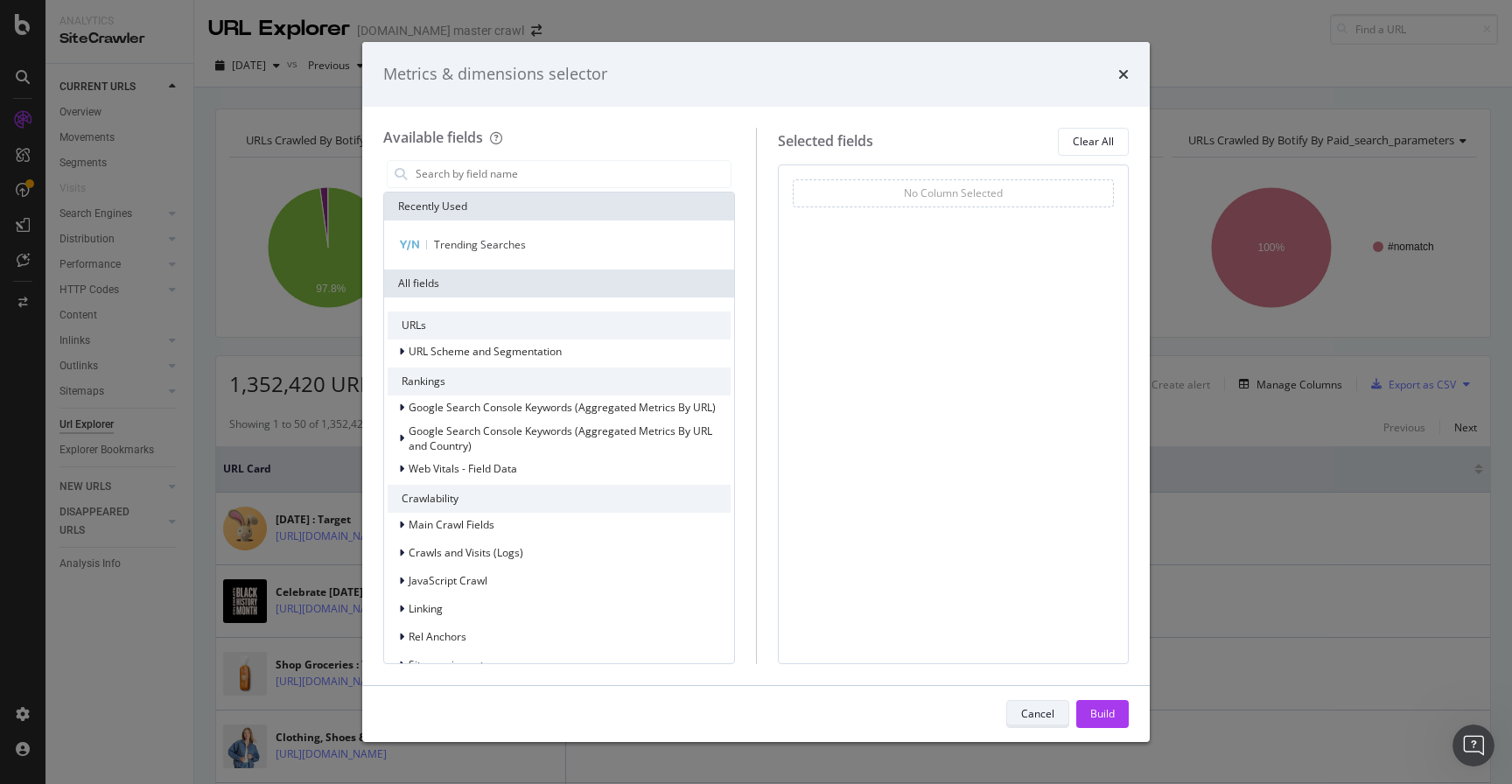
click at [1045, 711] on div "Cancel" at bounding box center [1037, 713] width 33 height 15
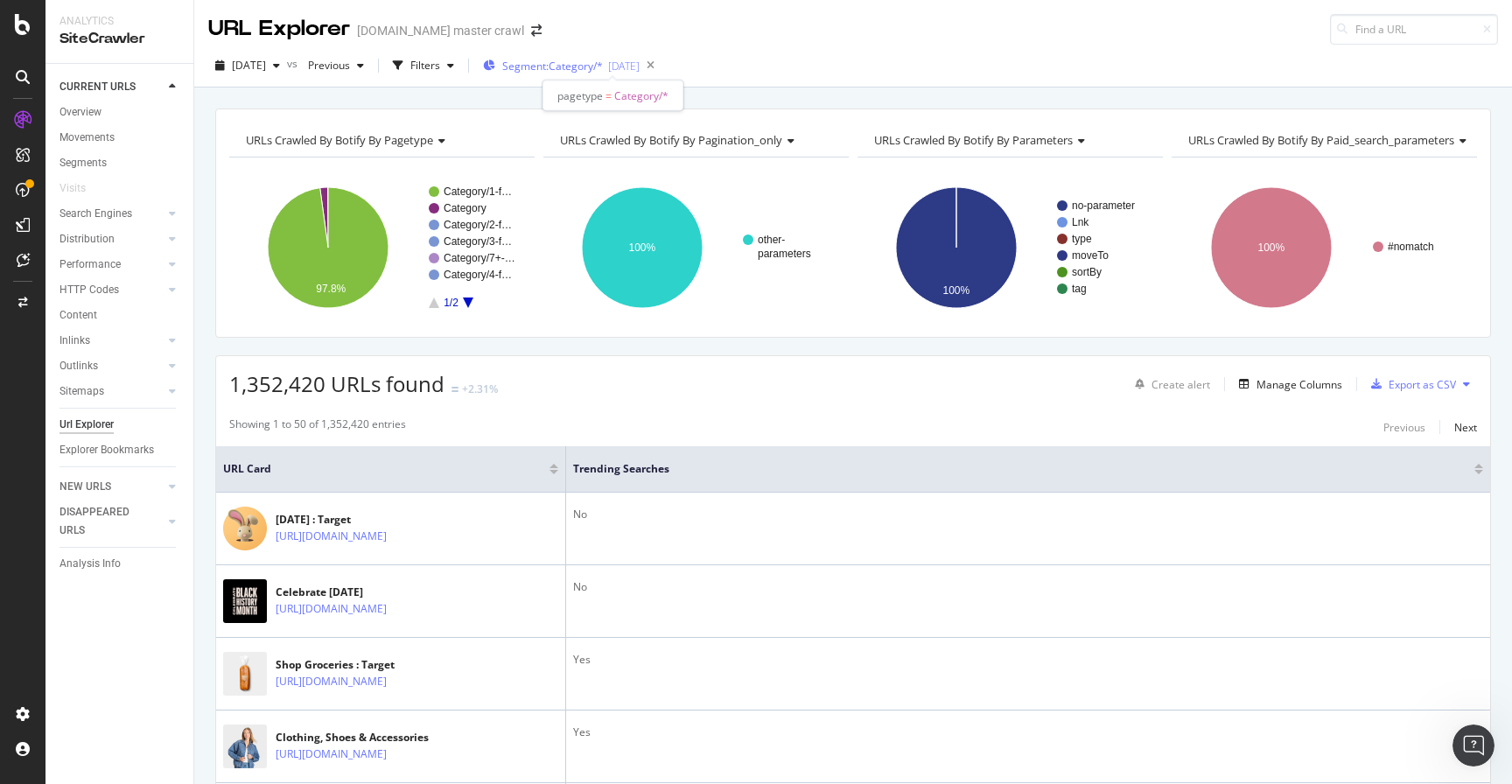
click at [591, 68] on span "Segment: Category/*" at bounding box center [552, 66] width 100 height 15
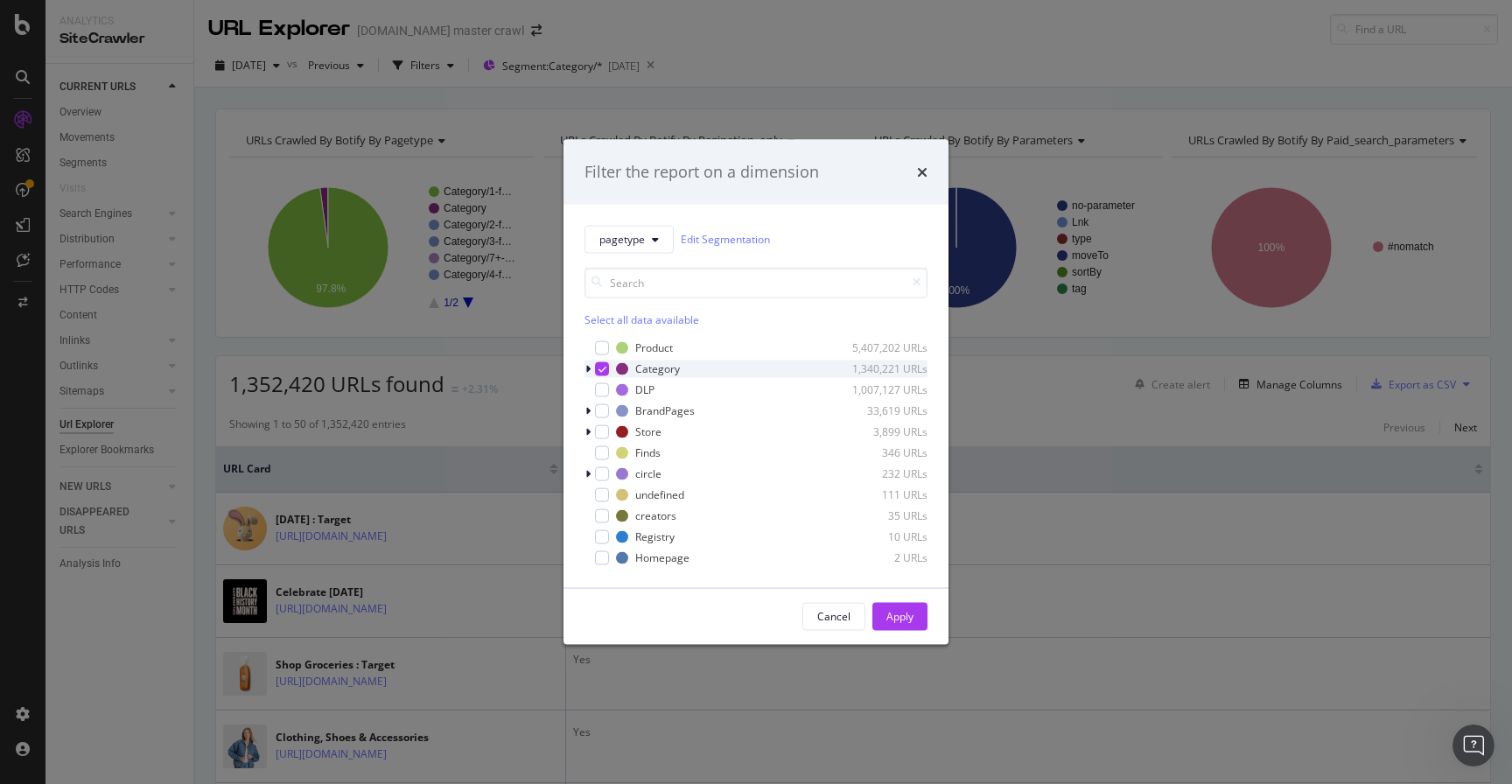
click at [587, 367] on icon "modal" at bounding box center [588, 367] width 6 height 10
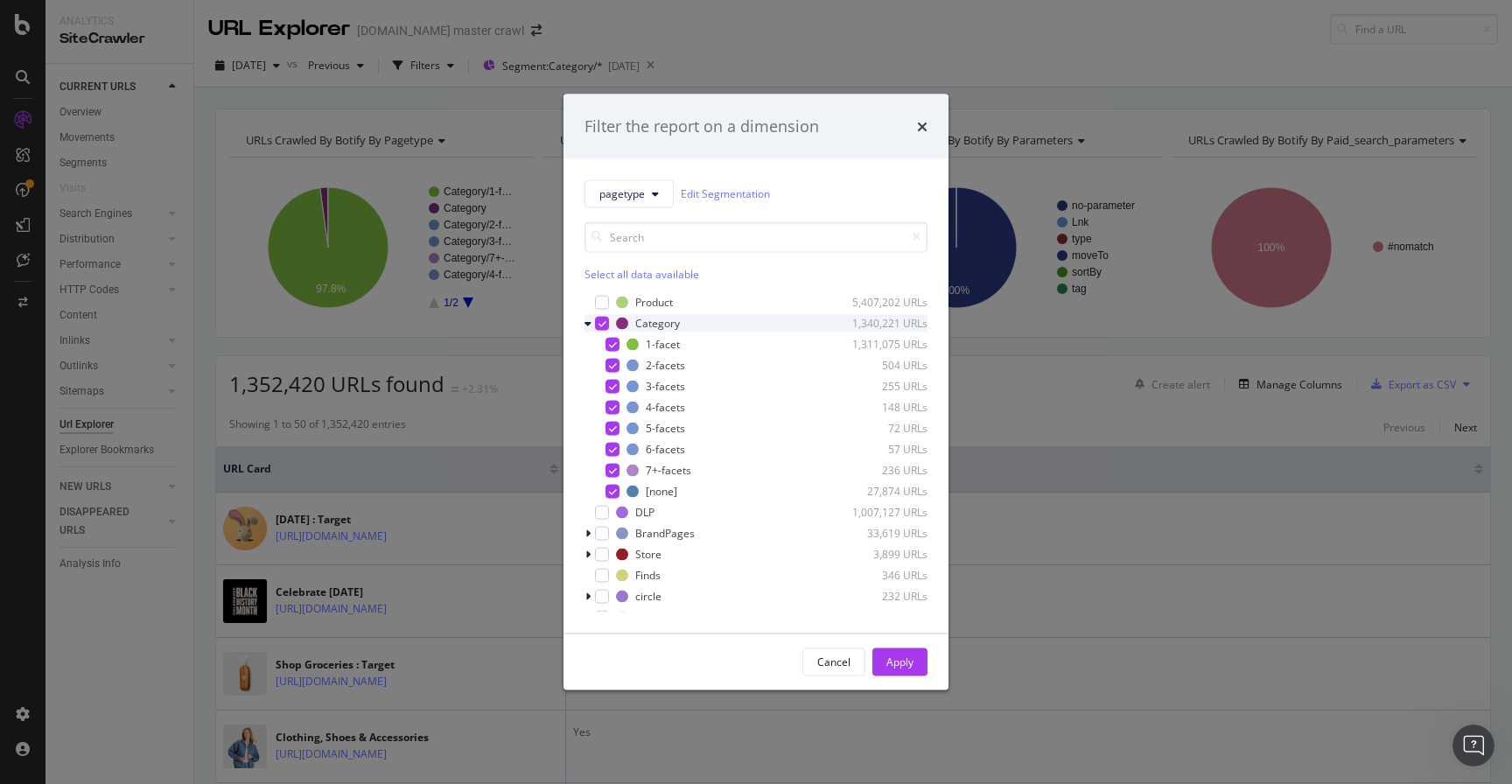
click at [602, 317] on div "modal" at bounding box center [602, 322] width 14 height 14
click at [832, 665] on div "Cancel" at bounding box center [834, 662] width 33 height 15
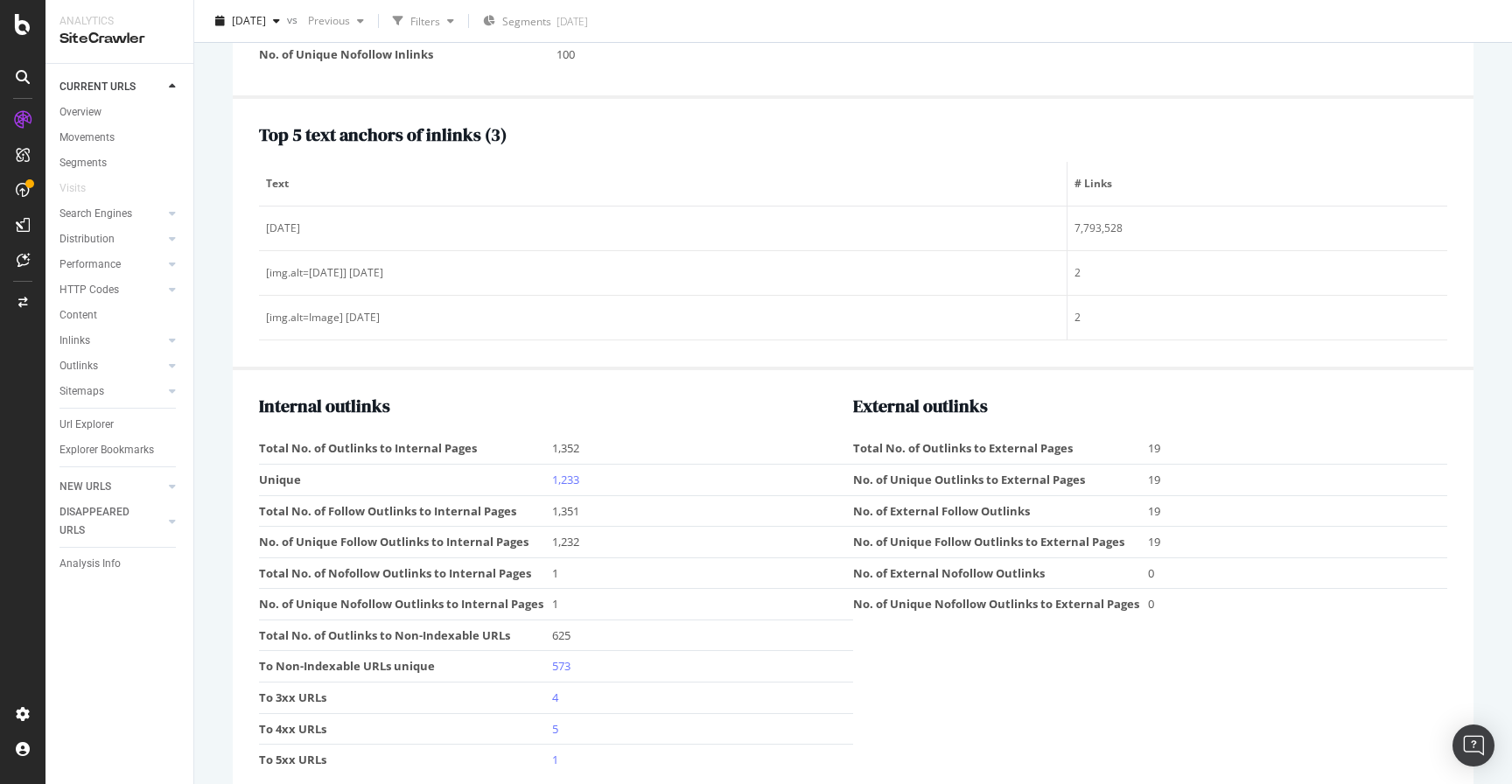
scroll to position [2414, 0]
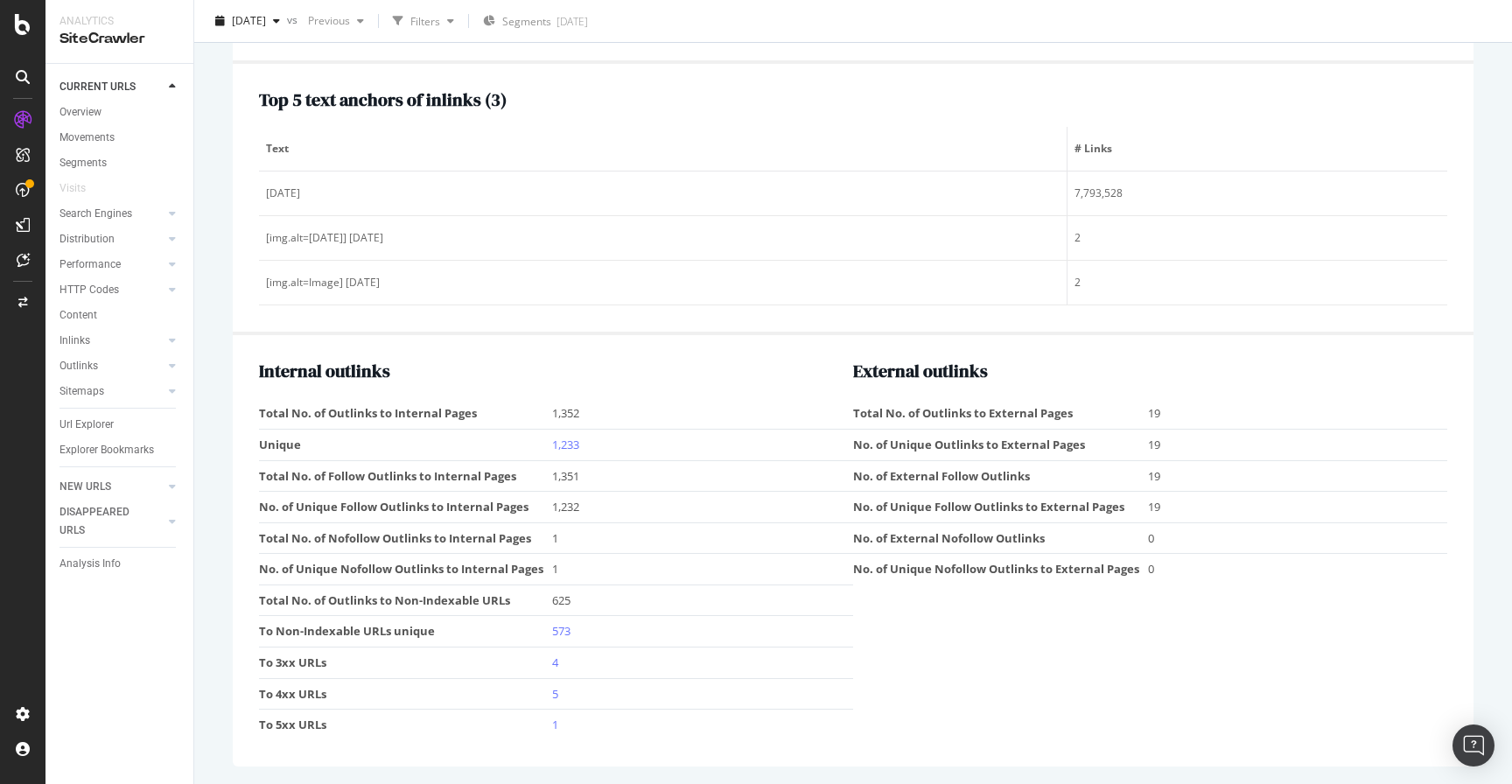
click at [1000, 444] on td "No. of Unique Outlinks to External Pages" at bounding box center [1000, 445] width 295 height 31
